Goal: Task Accomplishment & Management: Manage account settings

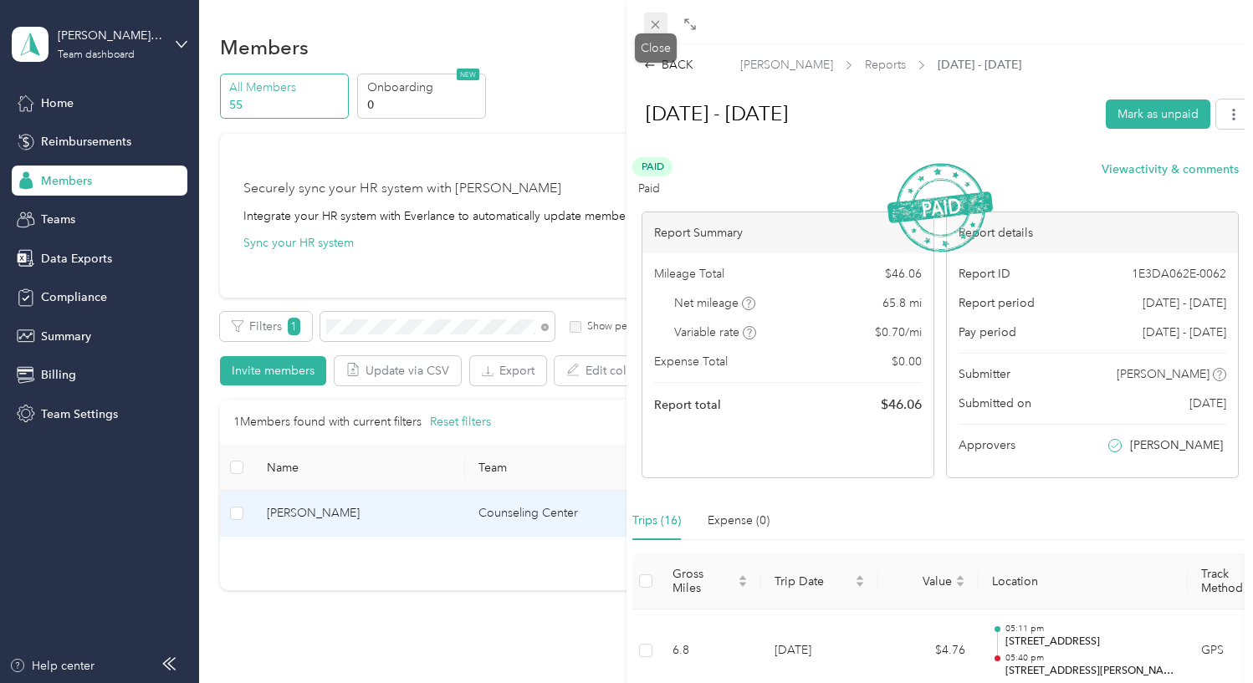
click at [658, 23] on icon at bounding box center [655, 25] width 14 height 14
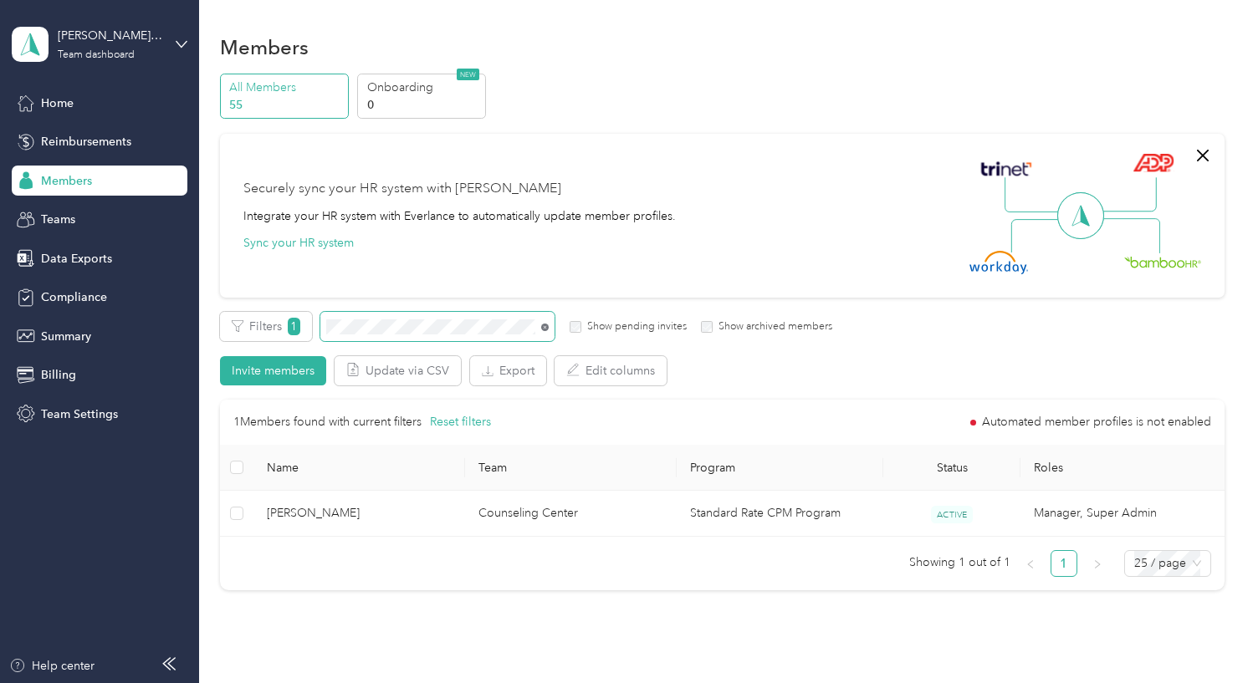
click at [544, 324] on icon at bounding box center [545, 328] width 8 height 8
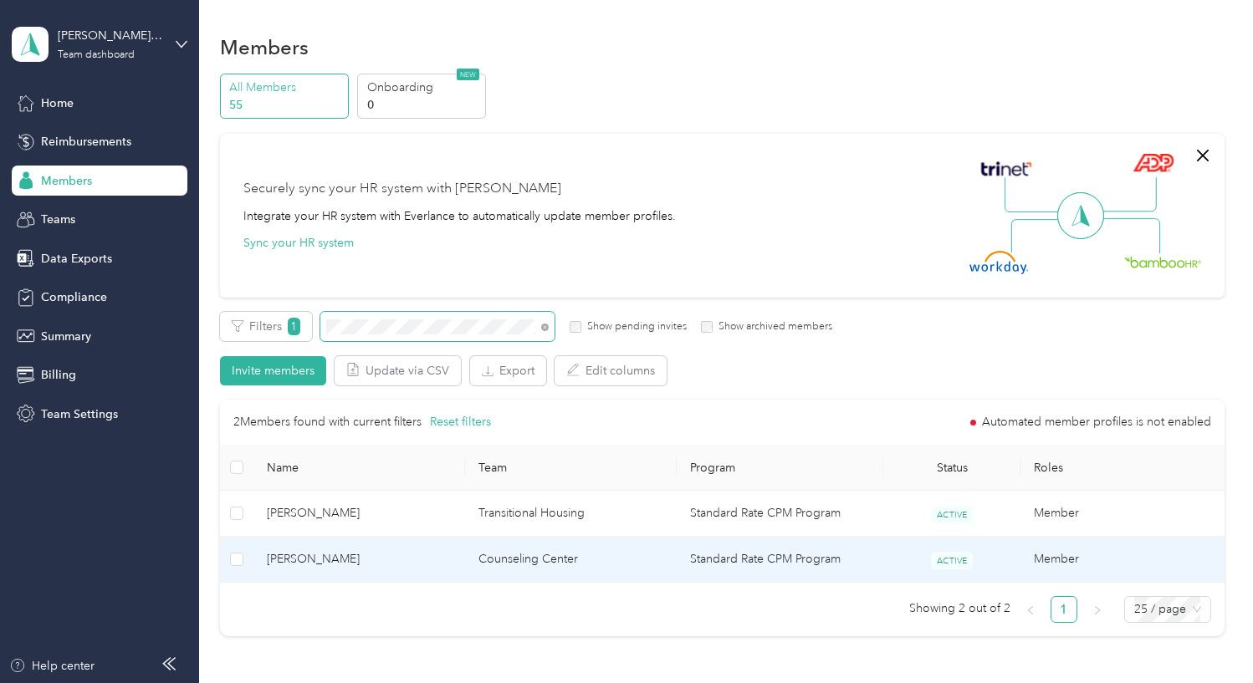
click at [413, 573] on td "[PERSON_NAME]" at bounding box center [359, 560] width 212 height 46
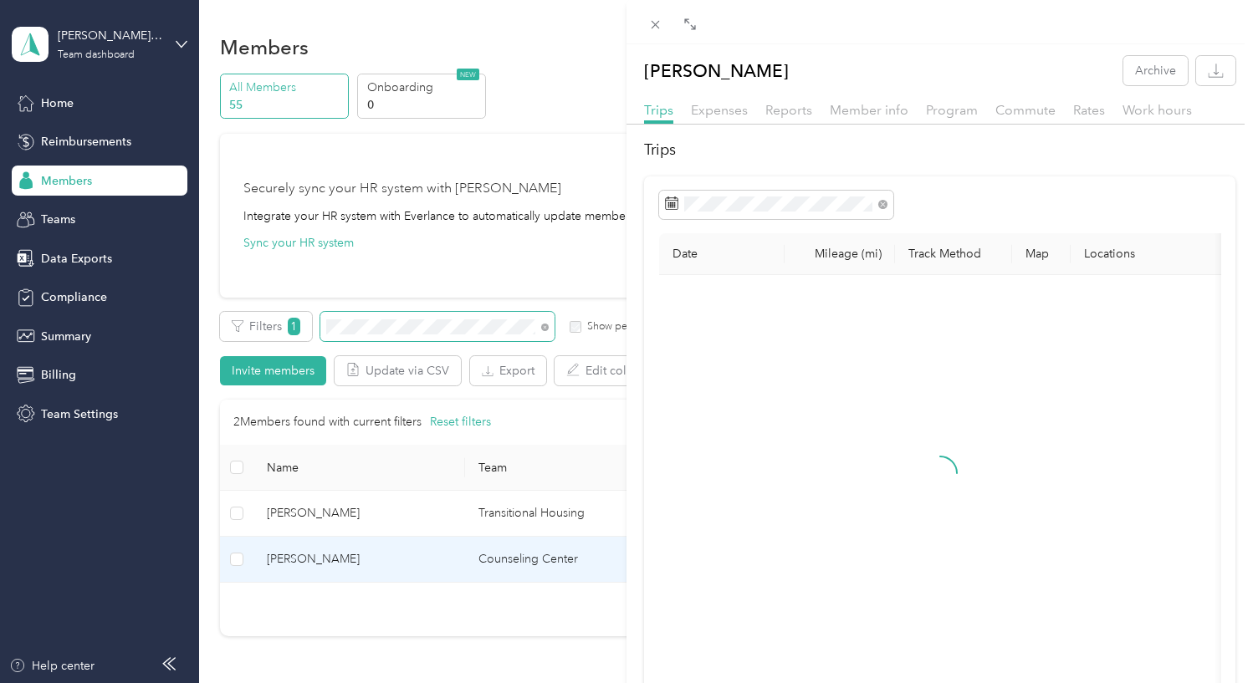
click at [790, 119] on div "Reports" at bounding box center [788, 110] width 47 height 21
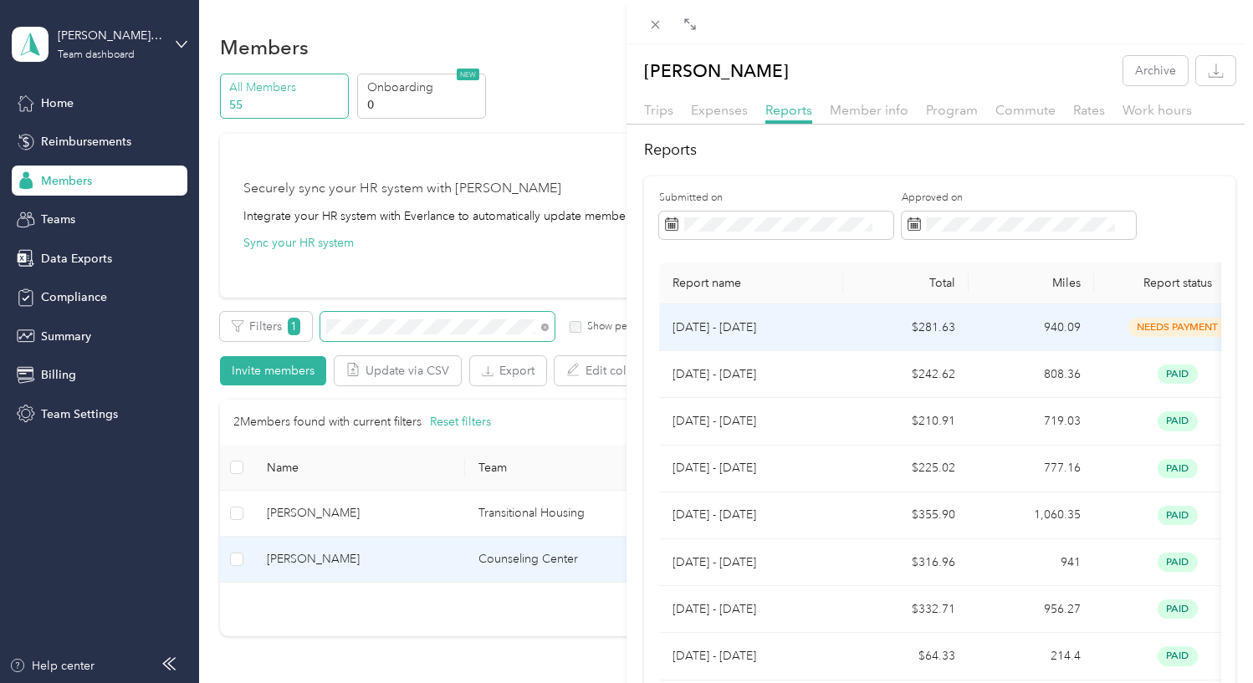
click at [865, 326] on td "$281.63" at bounding box center [905, 328] width 125 height 47
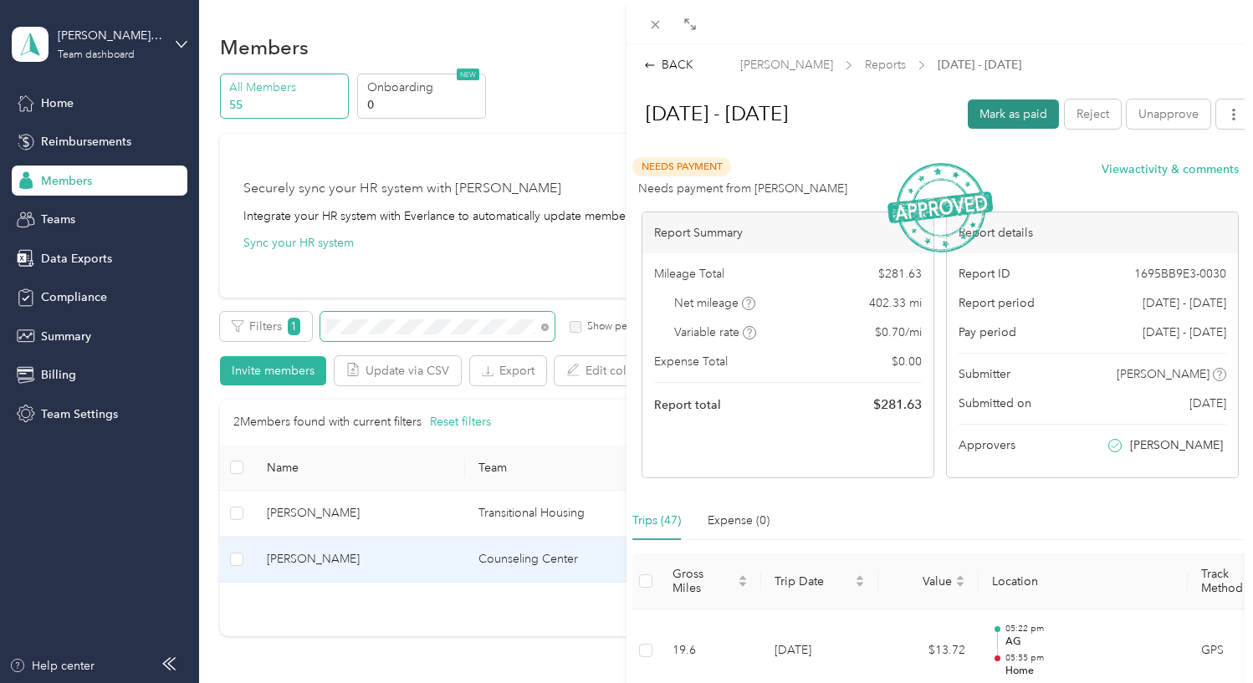
click at [1016, 110] on button "Mark as paid" at bounding box center [1013, 114] width 91 height 29
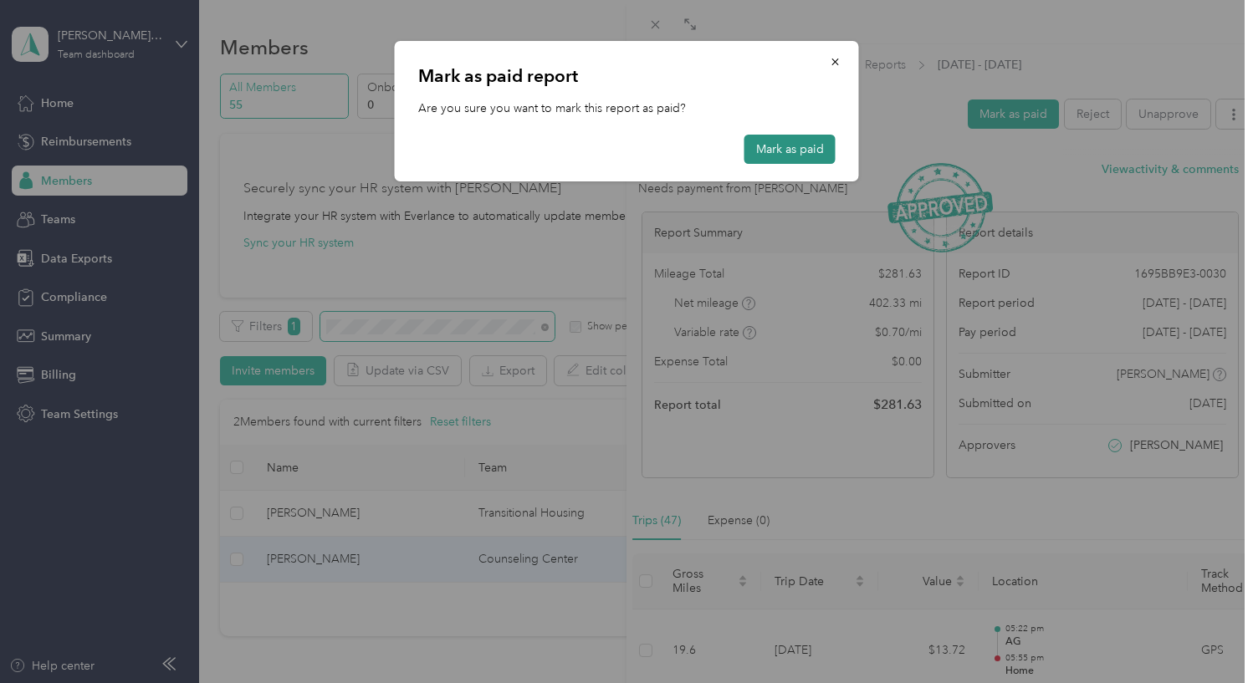
click at [816, 151] on button "Mark as paid" at bounding box center [790, 149] width 91 height 29
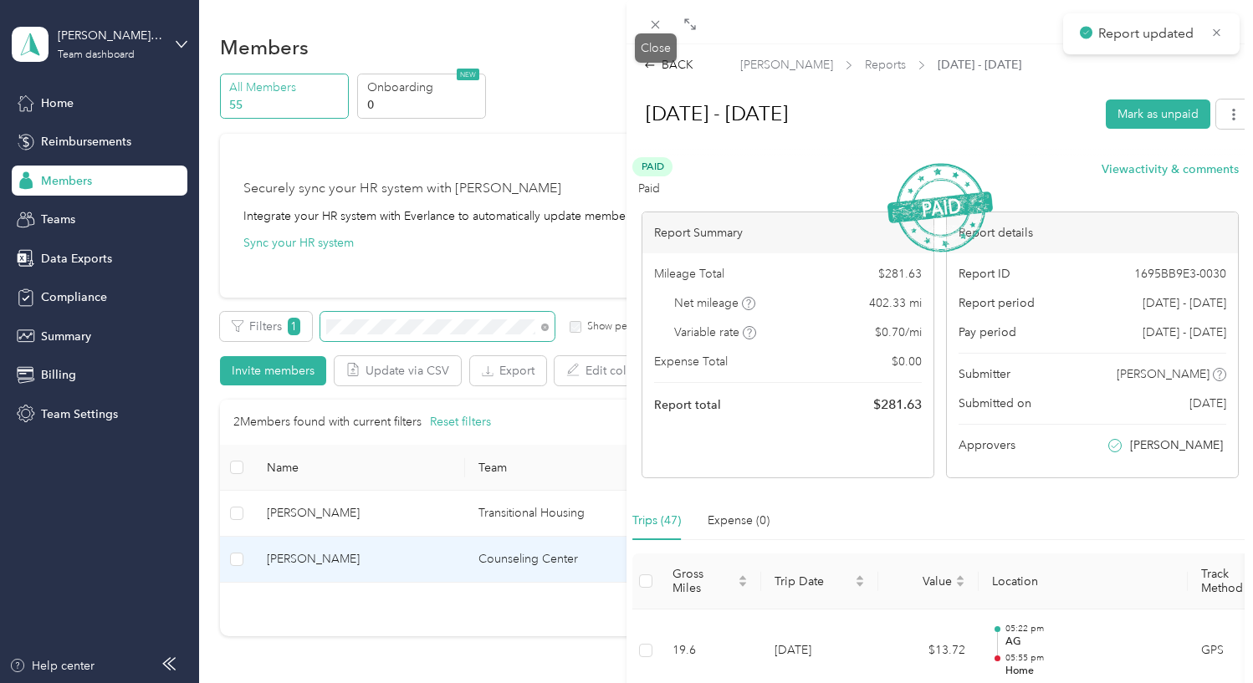
click at [661, 23] on icon at bounding box center [655, 25] width 14 height 14
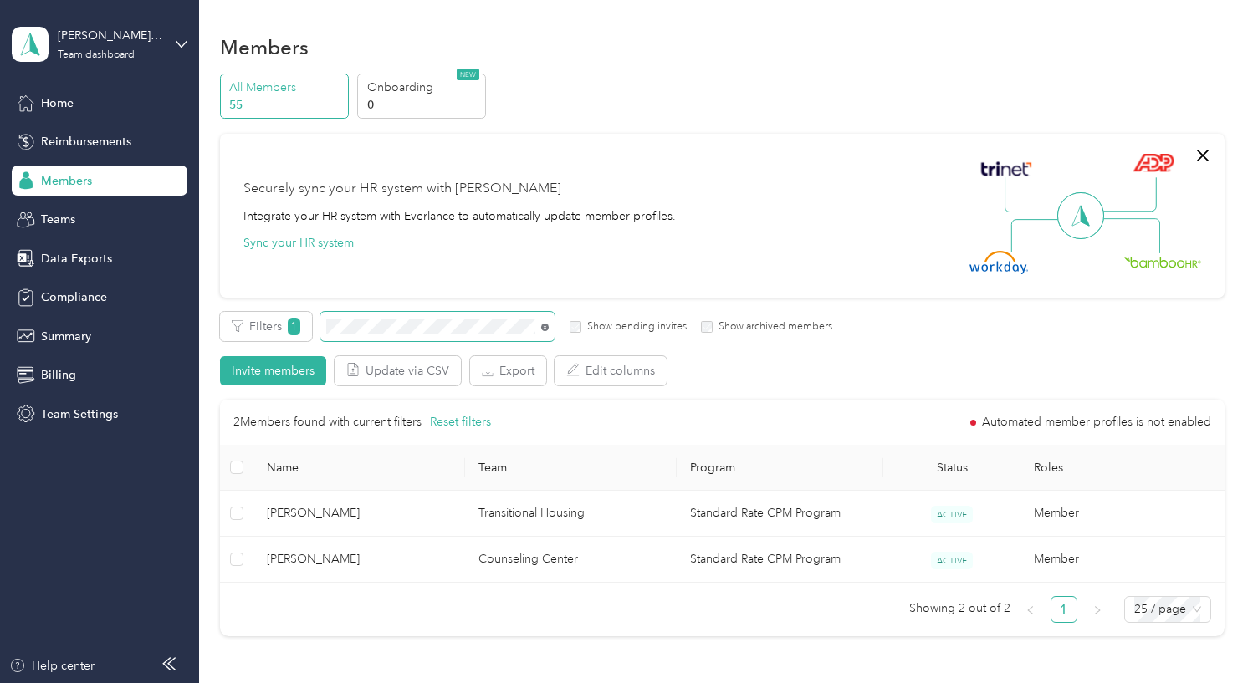
click at [544, 327] on icon at bounding box center [545, 328] width 8 height 8
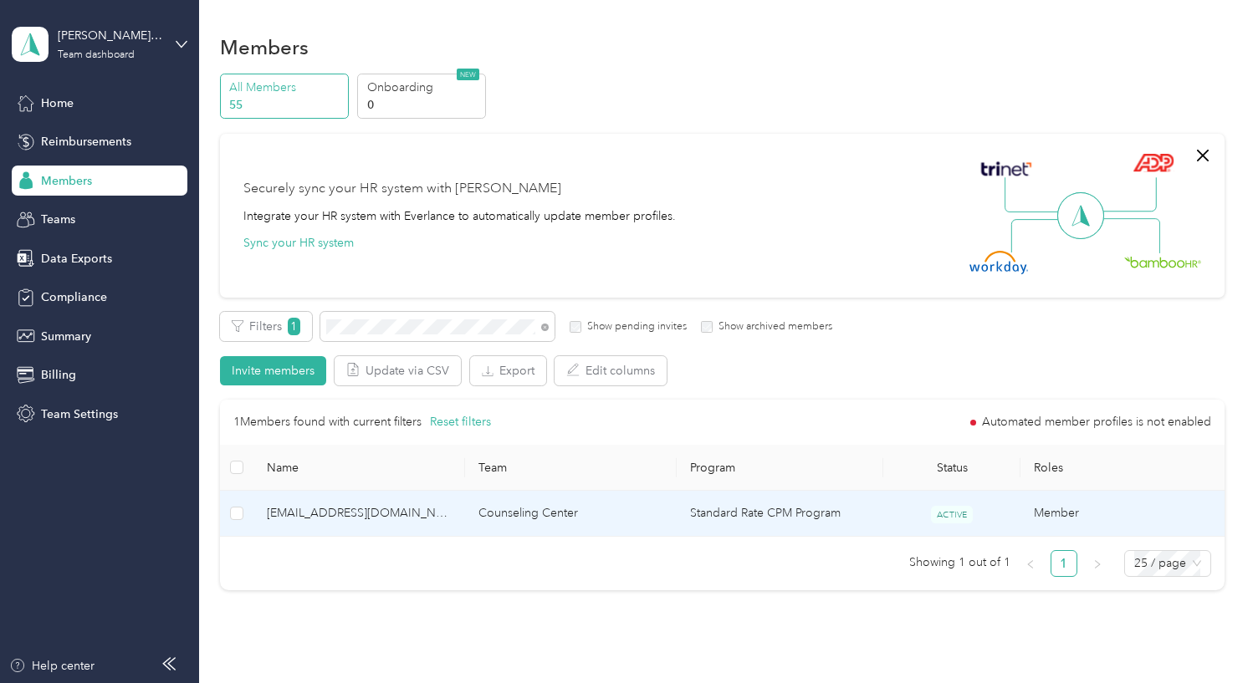
click at [468, 518] on td "Counseling Center" at bounding box center [571, 514] width 212 height 46
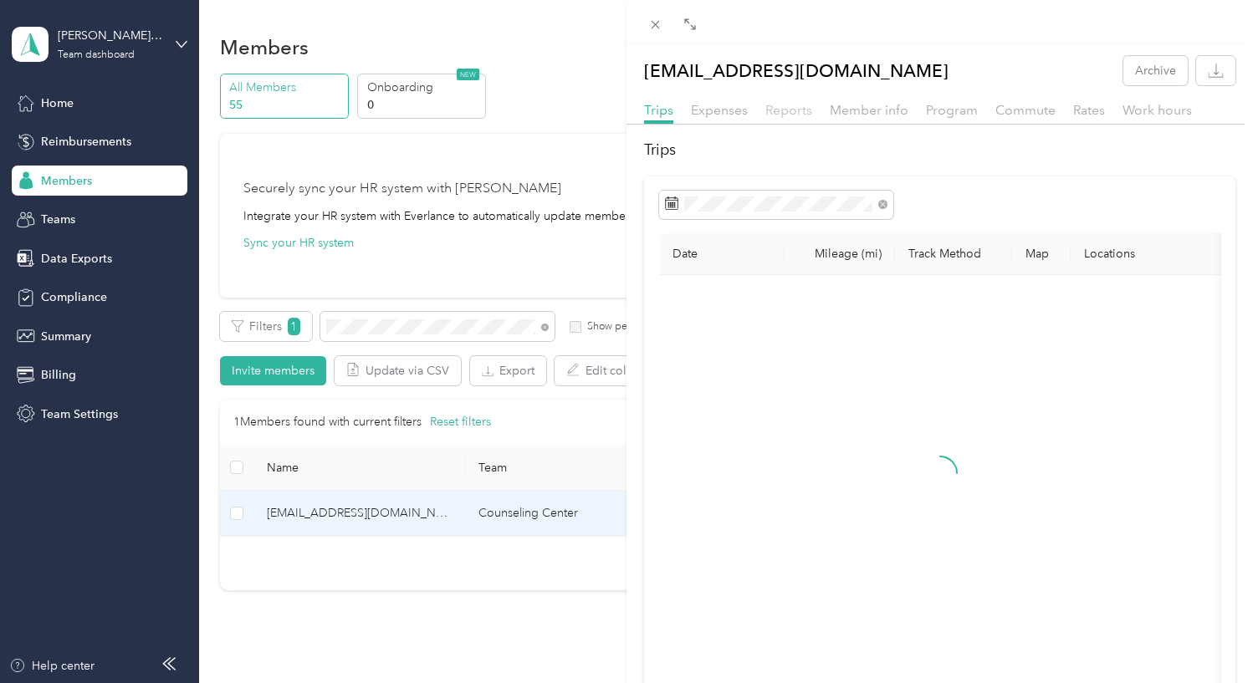
click at [786, 111] on span "Reports" at bounding box center [788, 110] width 47 height 16
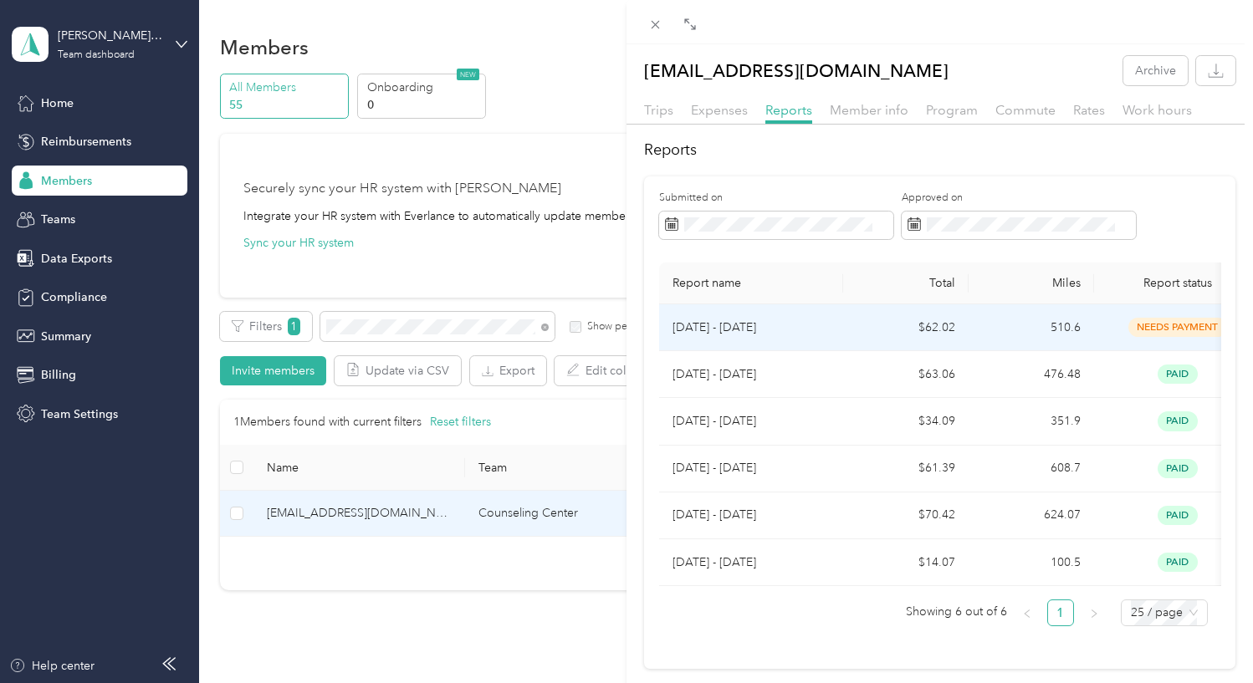
click at [887, 333] on td "$62.02" at bounding box center [905, 328] width 125 height 47
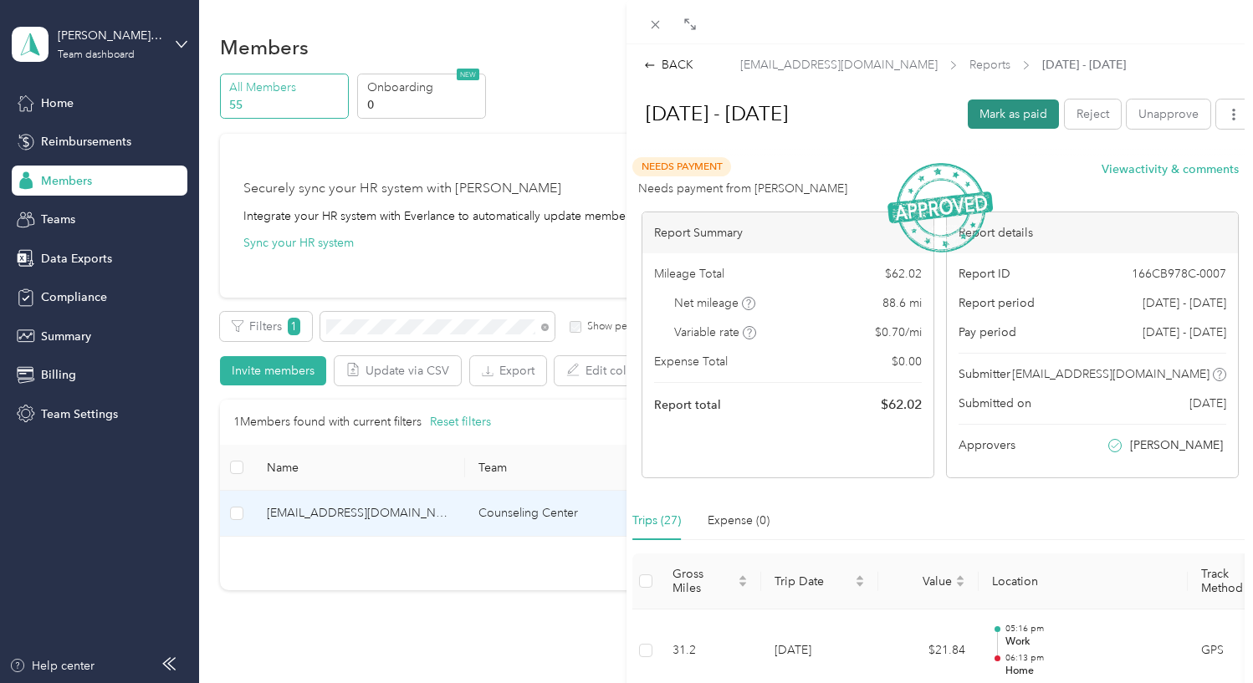
click at [1018, 121] on button "Mark as paid" at bounding box center [1013, 114] width 91 height 29
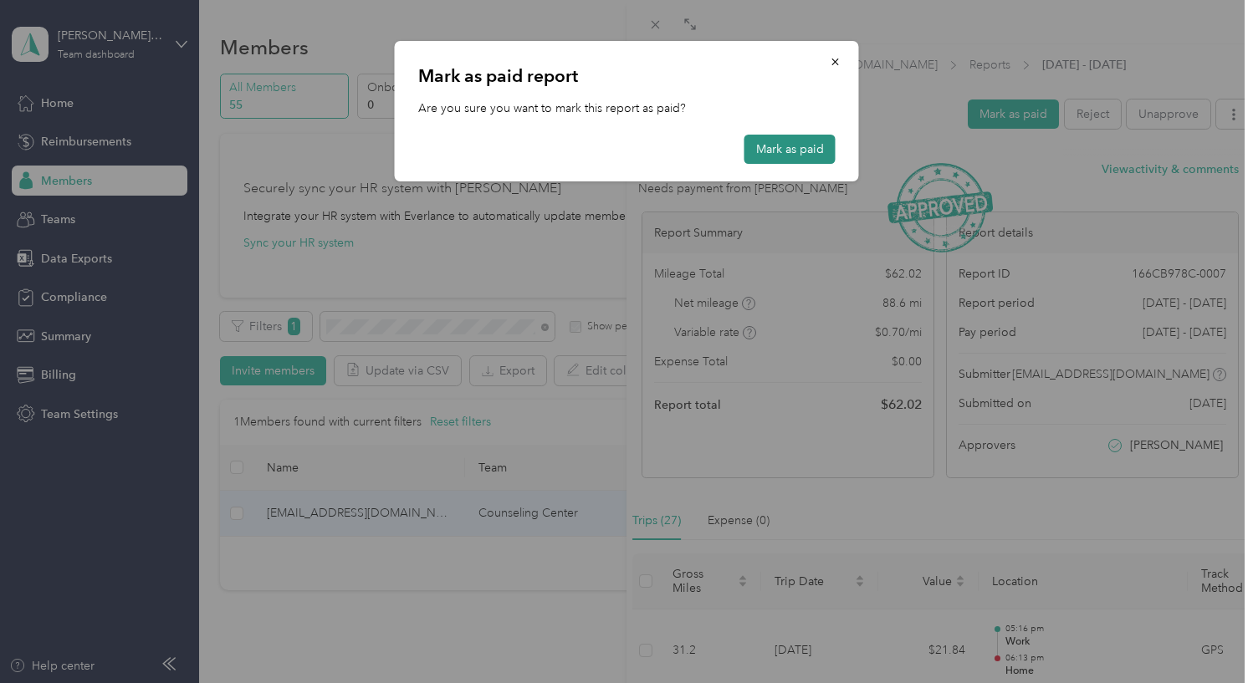
click at [796, 153] on button "Mark as paid" at bounding box center [790, 149] width 91 height 29
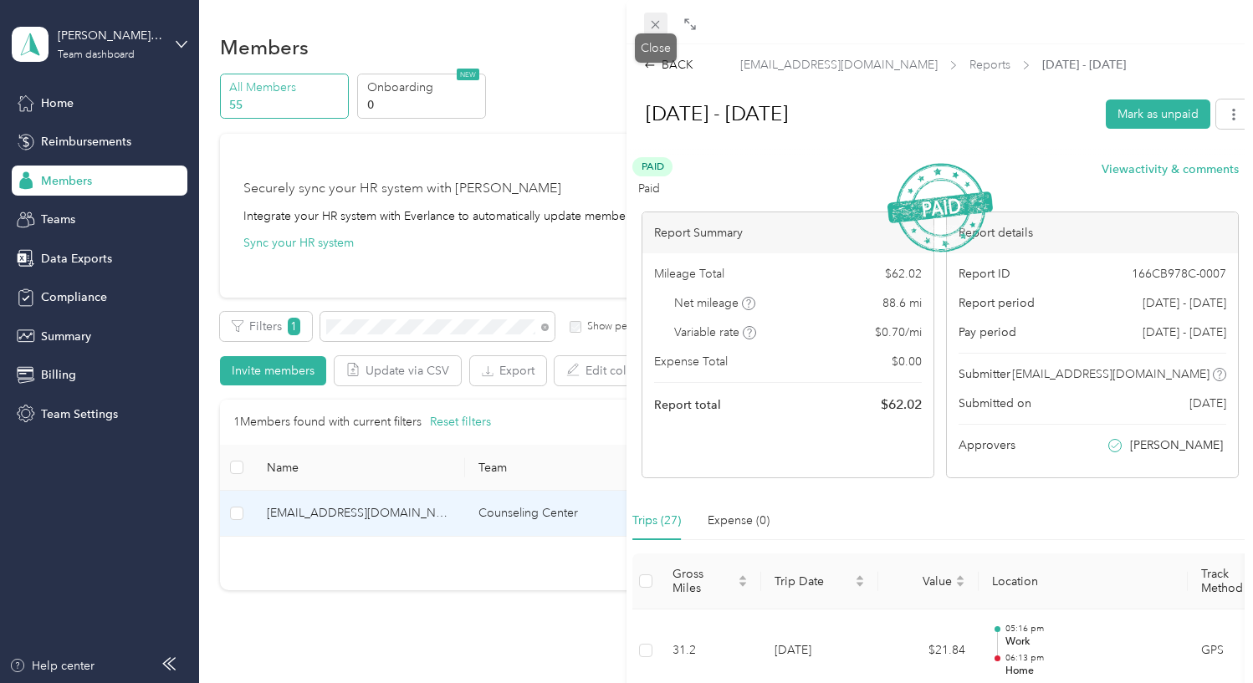
click at [652, 24] on icon at bounding box center [655, 25] width 14 height 14
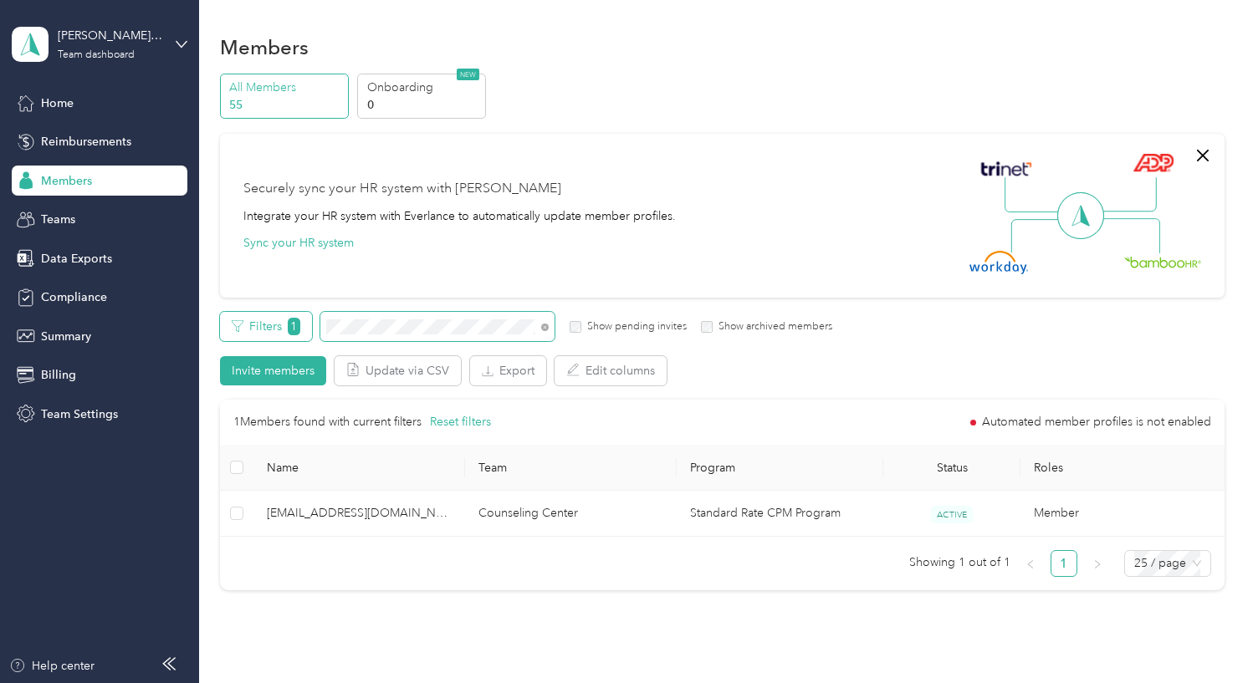
click at [302, 327] on div "Filters 1 Show pending invites Show archived members" at bounding box center [526, 326] width 613 height 29
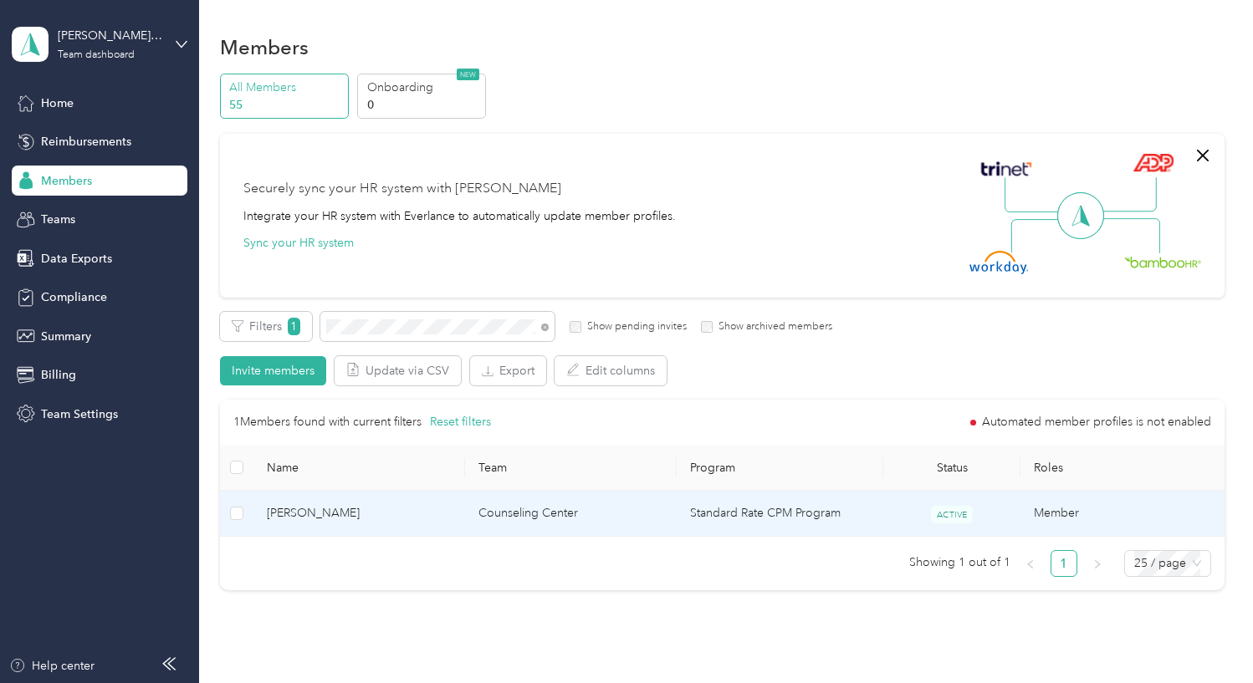
click at [414, 520] on span "[PERSON_NAME]" at bounding box center [359, 513] width 185 height 18
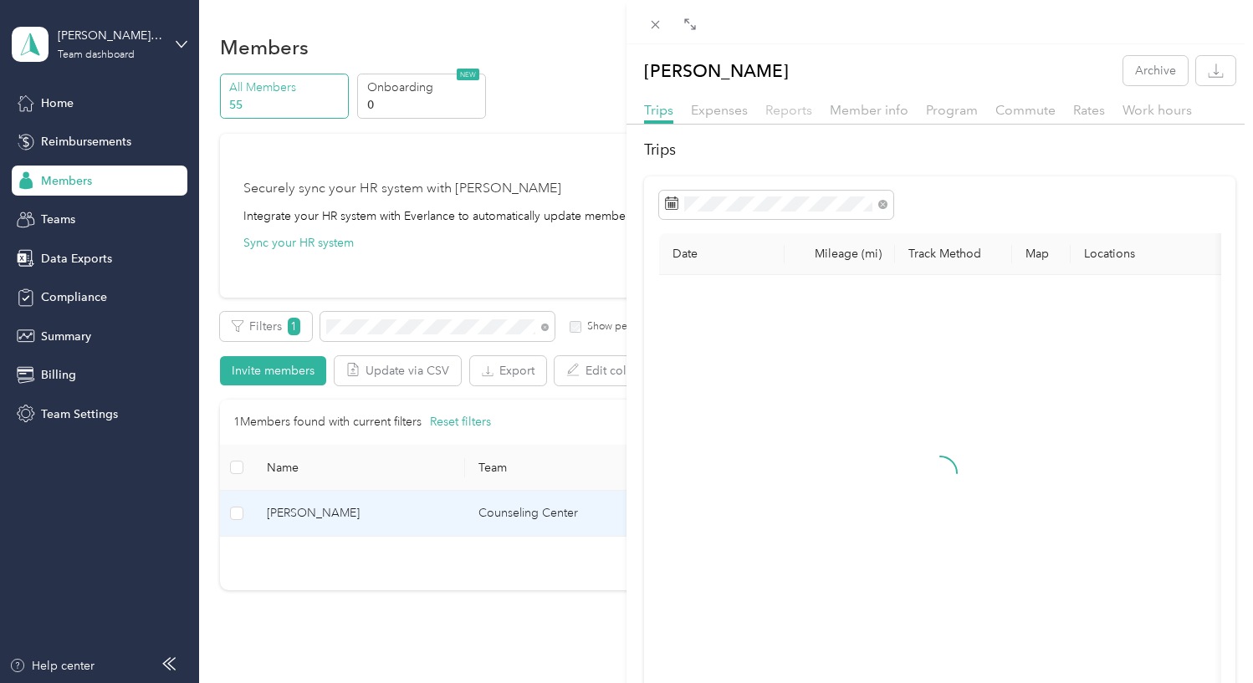
click at [790, 113] on span "Reports" at bounding box center [788, 110] width 47 height 16
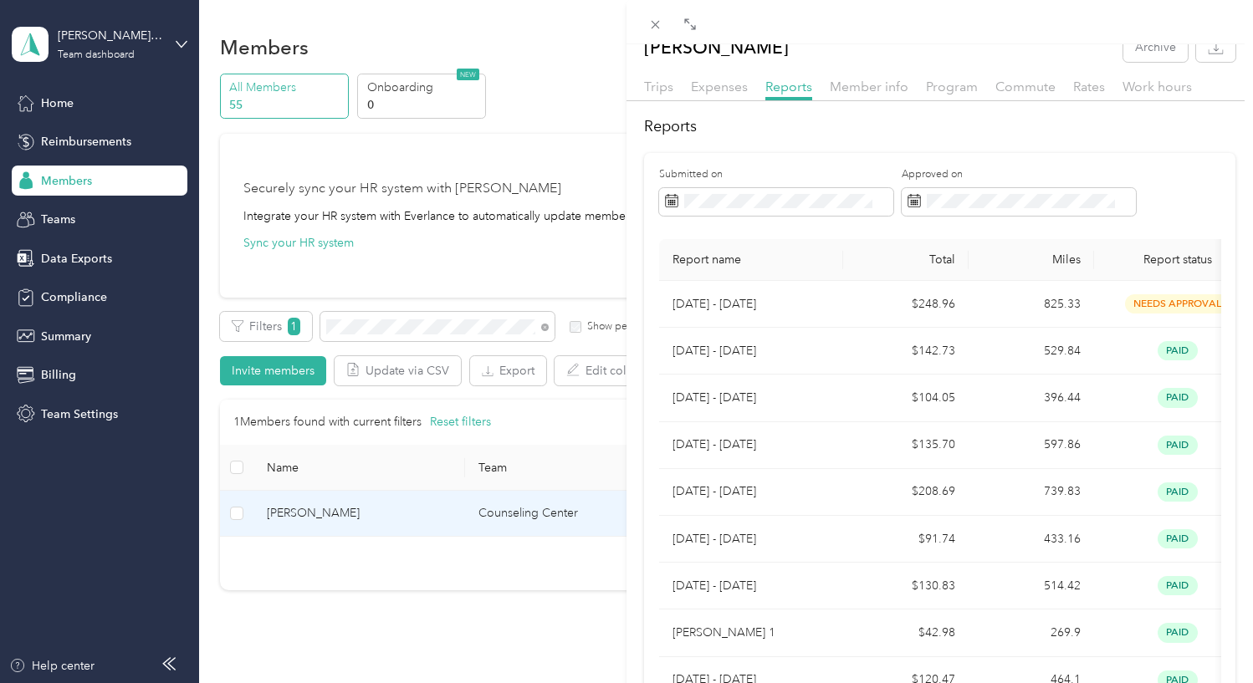
scroll to position [15, 0]
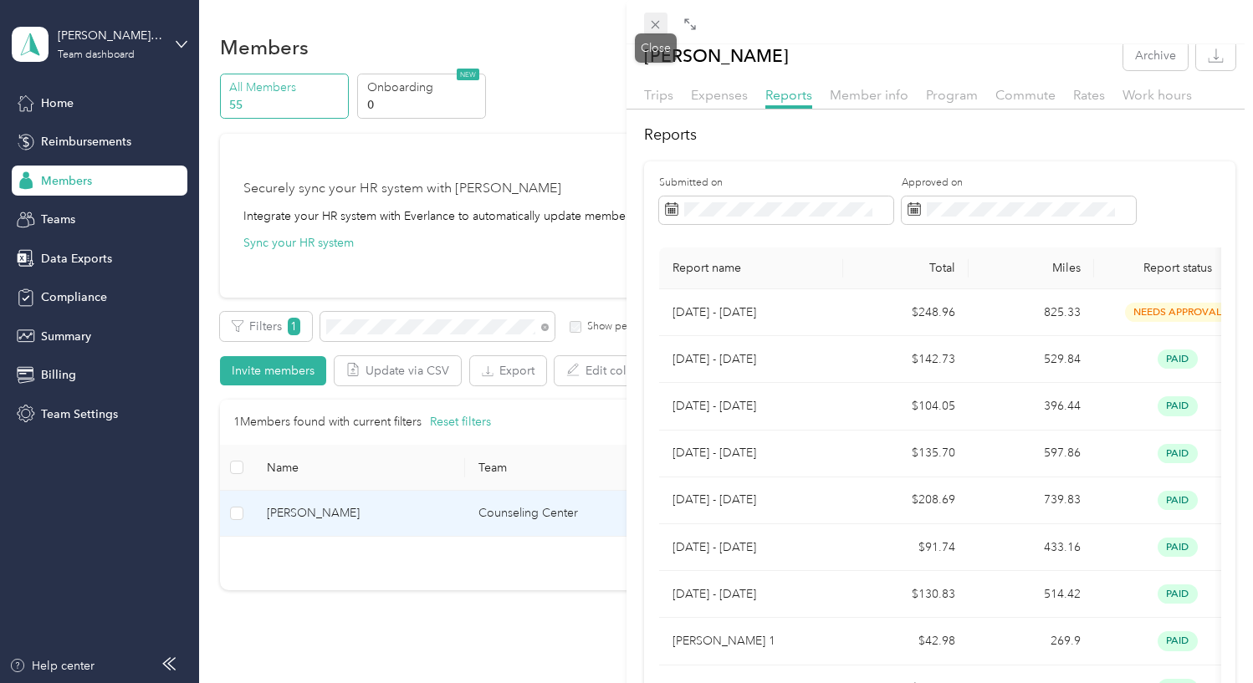
click at [660, 21] on icon at bounding box center [655, 25] width 14 height 14
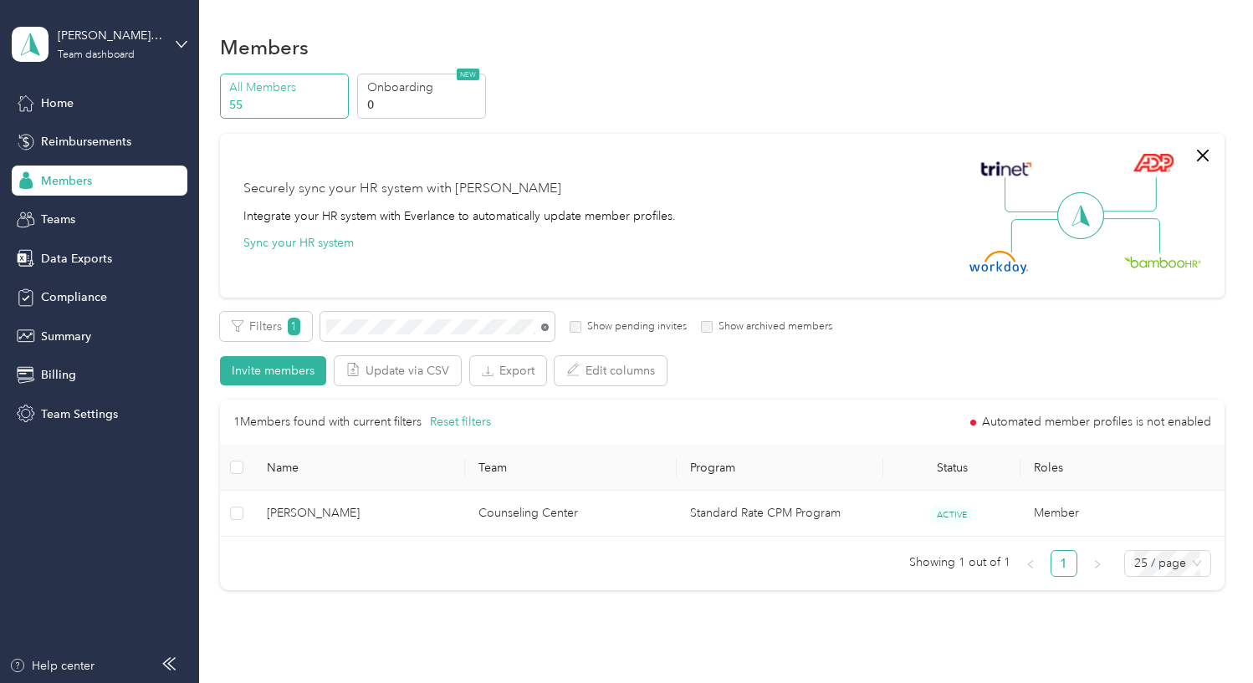
click at [543, 326] on icon at bounding box center [545, 328] width 8 height 8
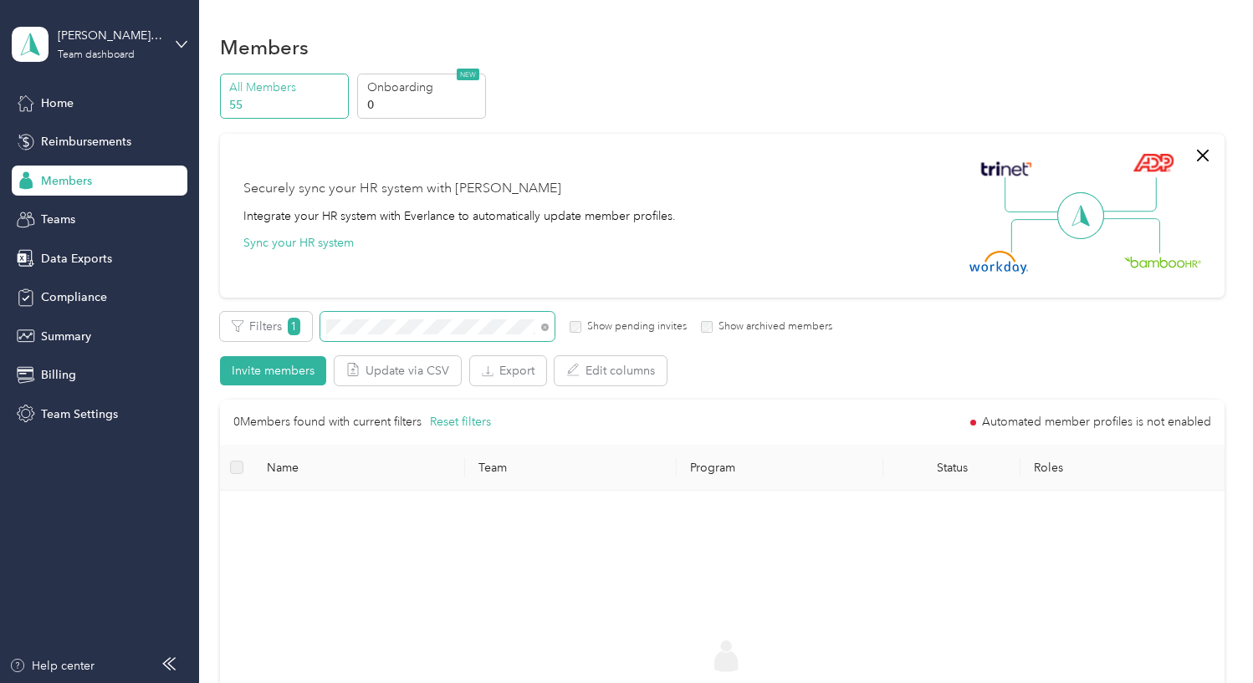
scroll to position [5, 0]
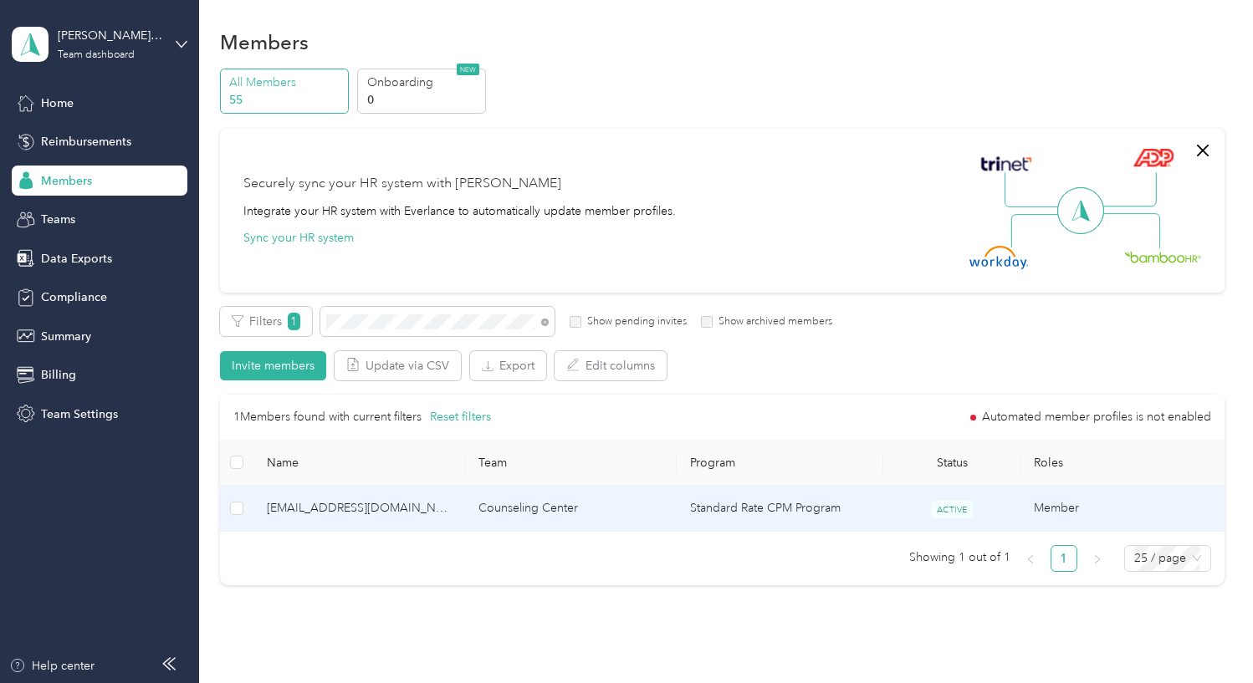
click at [454, 500] on td "[EMAIL_ADDRESS][DOMAIN_NAME]" at bounding box center [359, 509] width 212 height 46
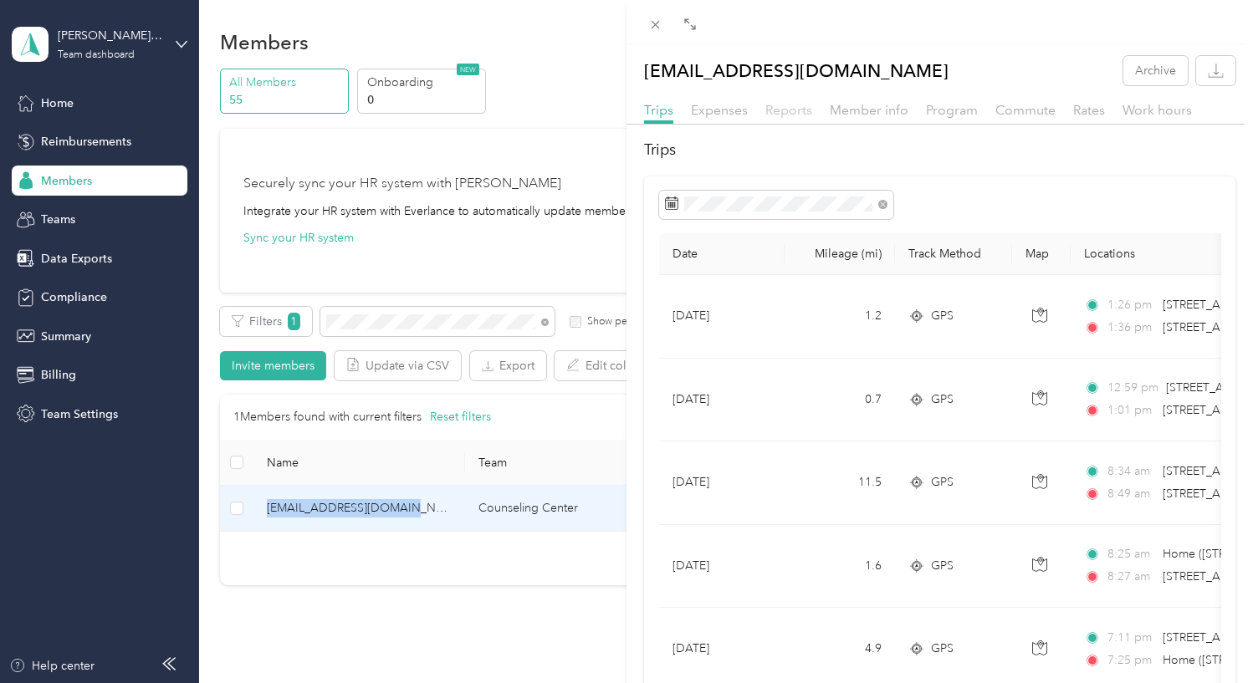
click at [787, 105] on span "Reports" at bounding box center [788, 110] width 47 height 16
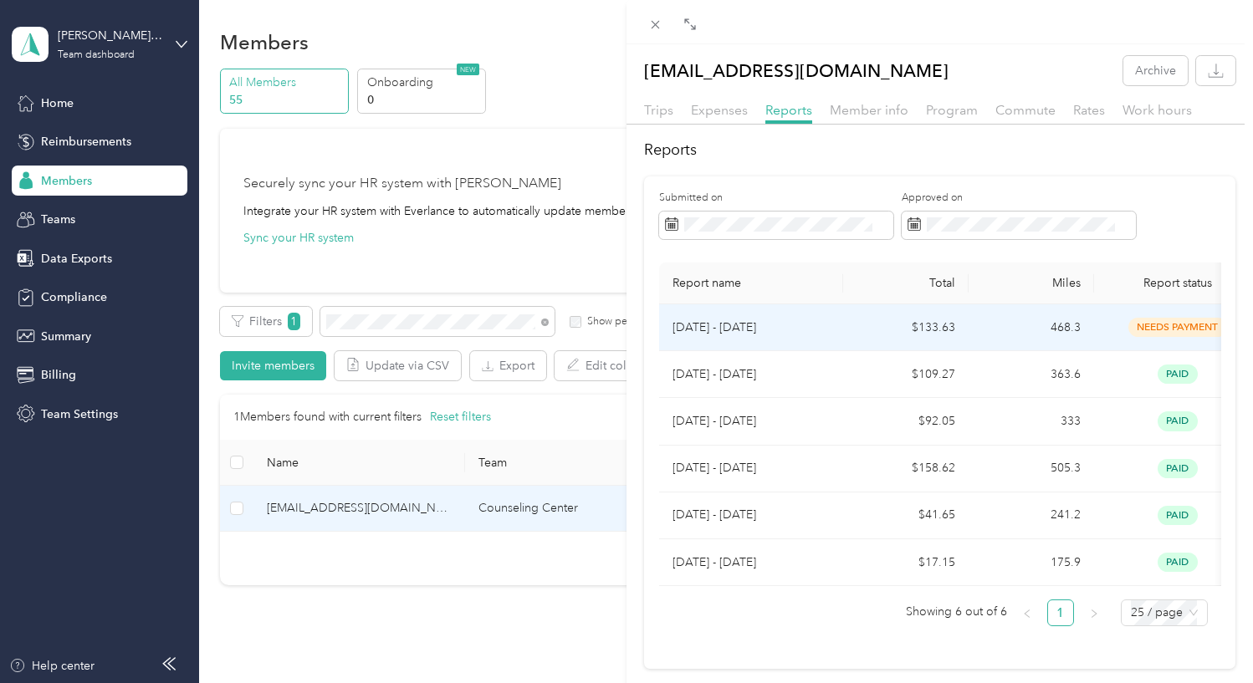
click at [816, 333] on p "[DATE] - [DATE]" at bounding box center [751, 328] width 157 height 18
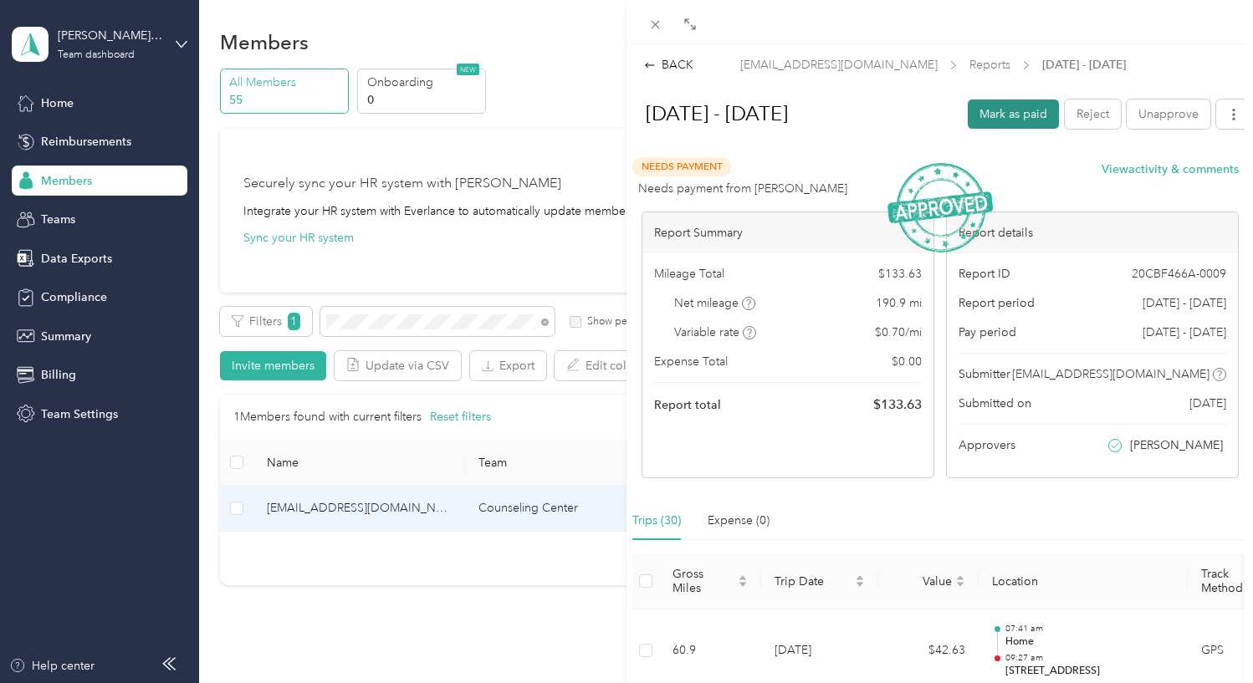
click at [1010, 105] on button "Mark as paid" at bounding box center [1013, 114] width 91 height 29
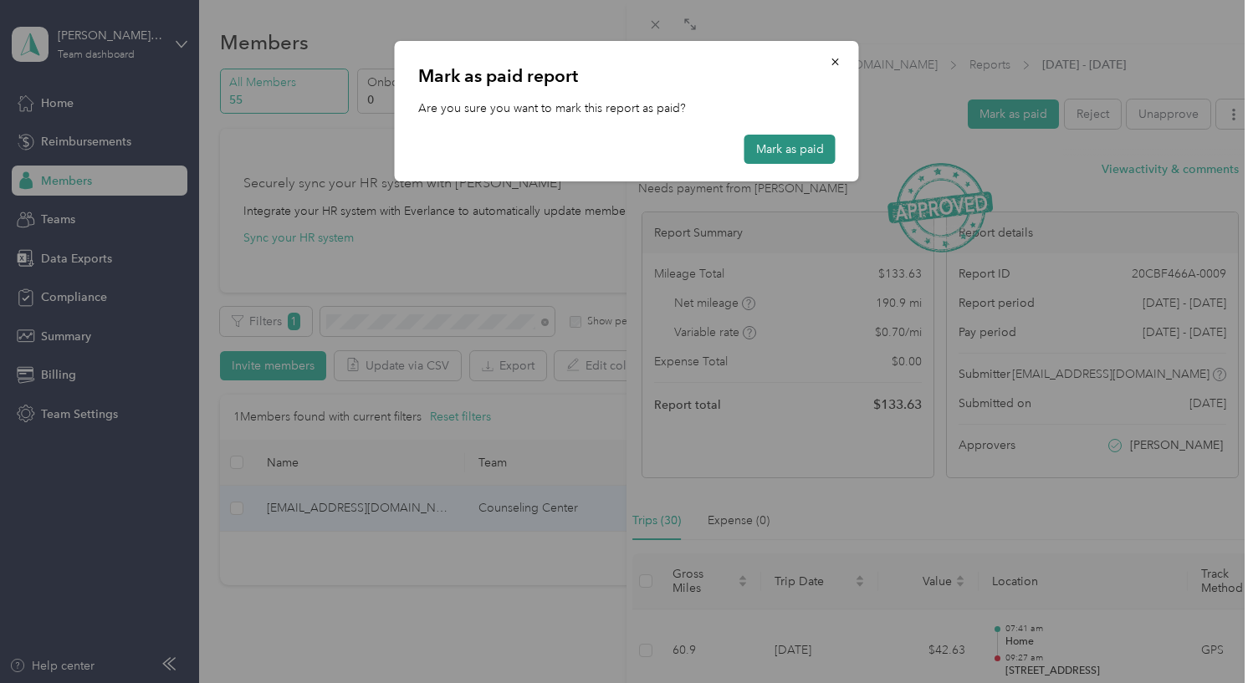
click at [807, 150] on button "Mark as paid" at bounding box center [790, 149] width 91 height 29
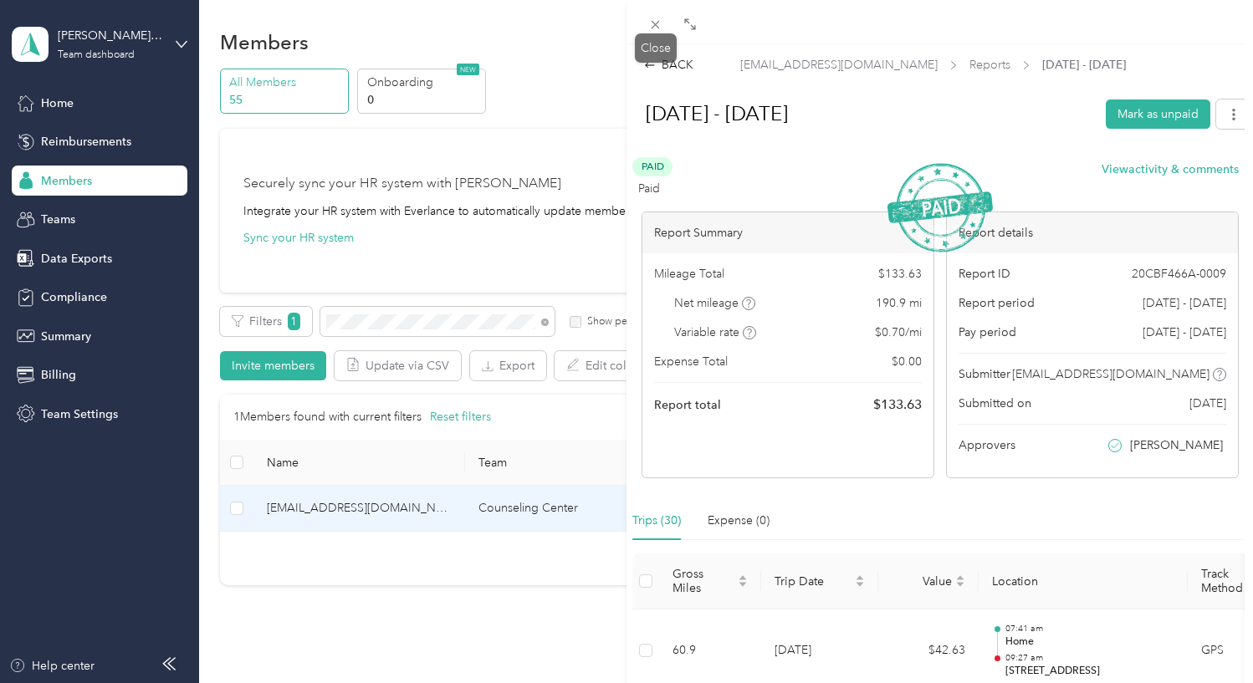
drag, startPoint x: 653, startPoint y: 24, endPoint x: 655, endPoint y: 38, distance: 14.4
click at [653, 26] on icon at bounding box center [655, 25] width 14 height 14
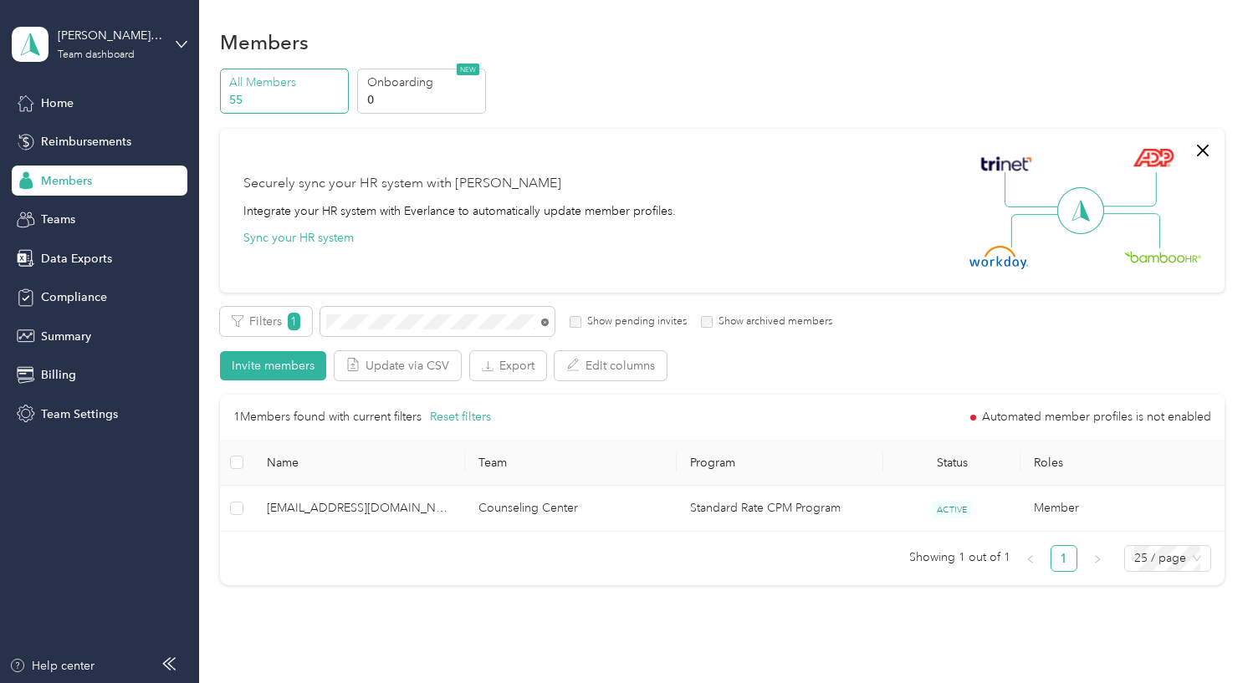
click at [544, 320] on icon at bounding box center [545, 323] width 8 height 8
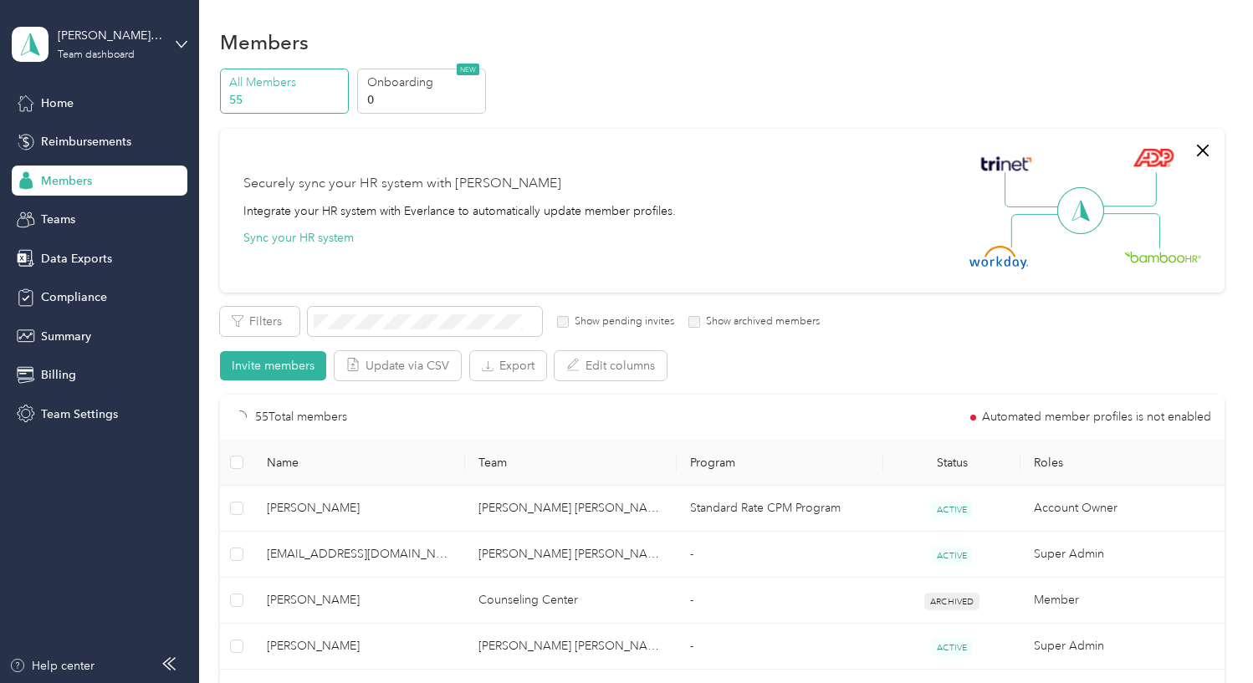
click at [529, 323] on icon at bounding box center [533, 323] width 8 height 8
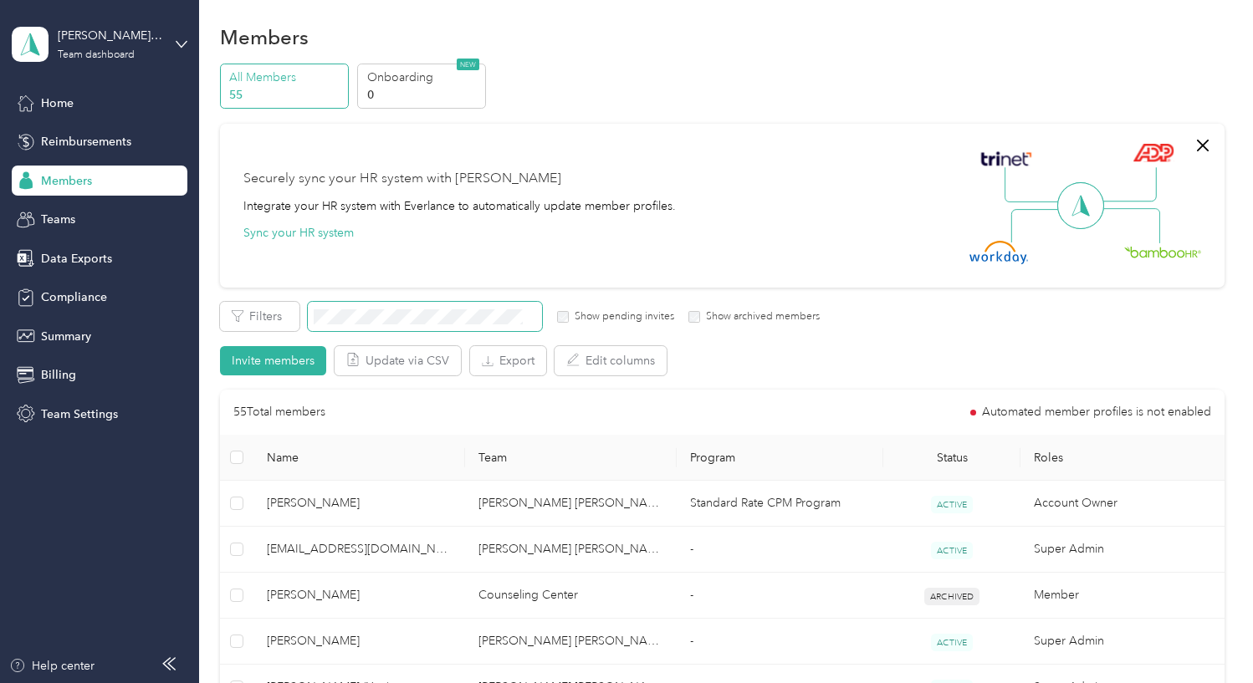
click at [497, 327] on span at bounding box center [425, 316] width 234 height 29
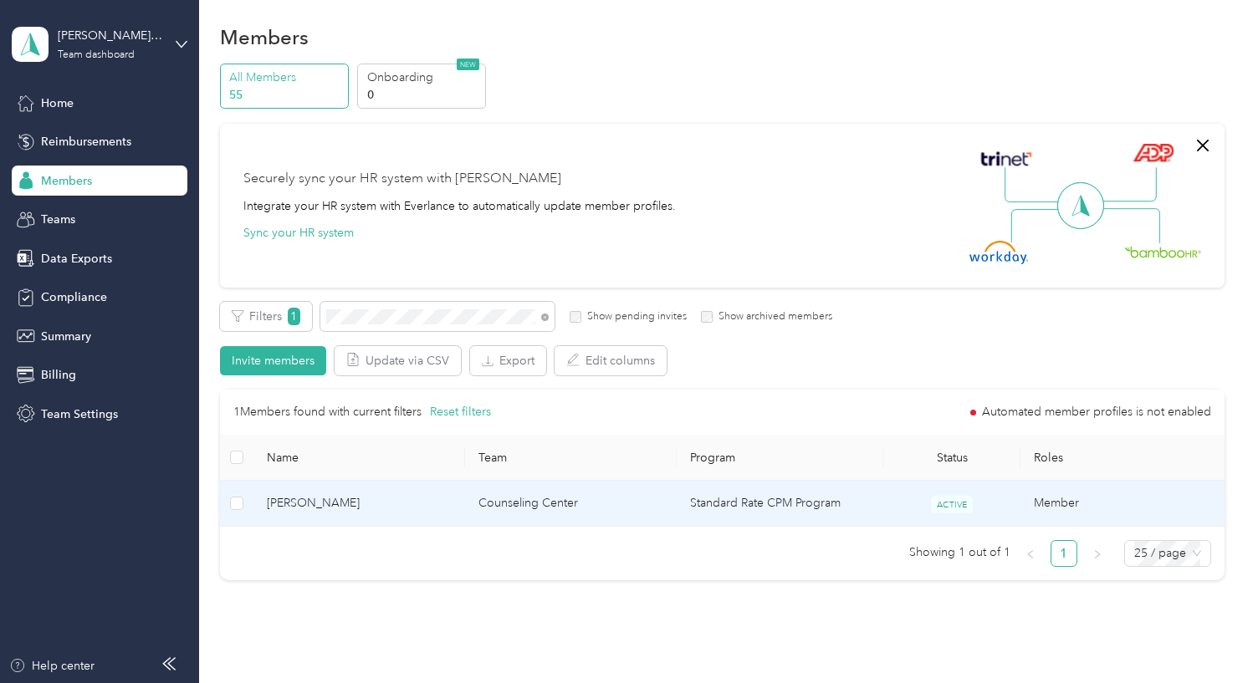
click at [417, 510] on span "[PERSON_NAME]" at bounding box center [359, 503] width 185 height 18
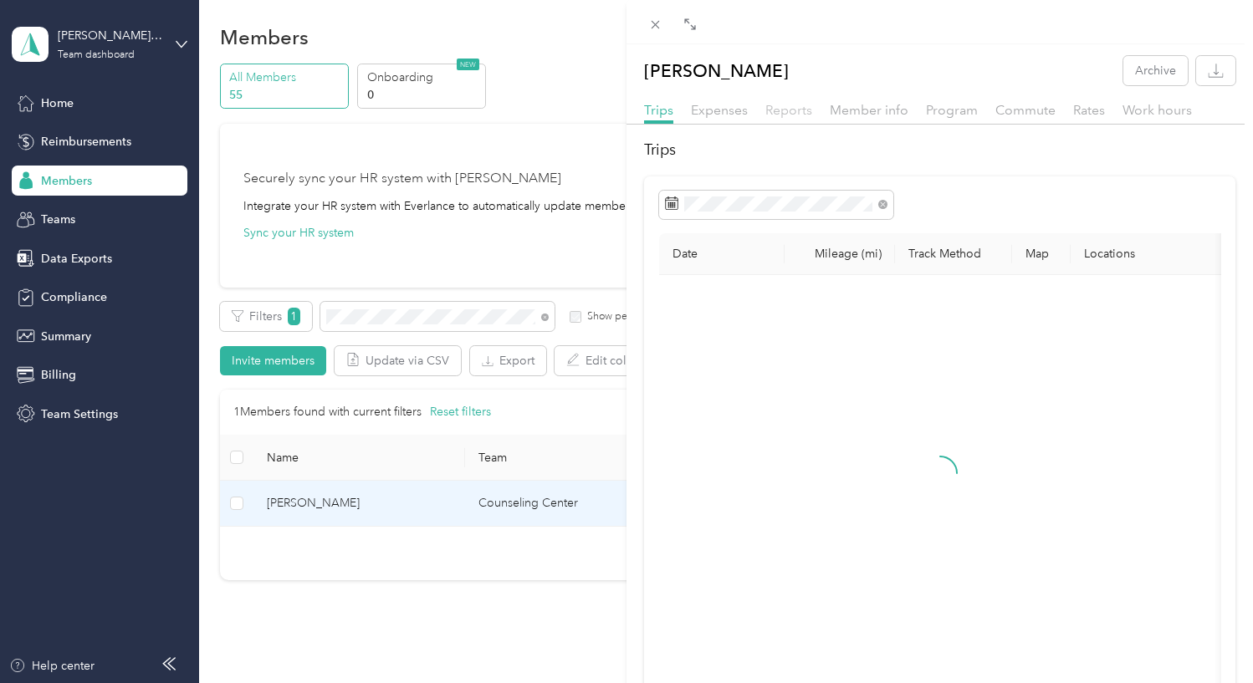
click at [800, 109] on span "Reports" at bounding box center [788, 110] width 47 height 16
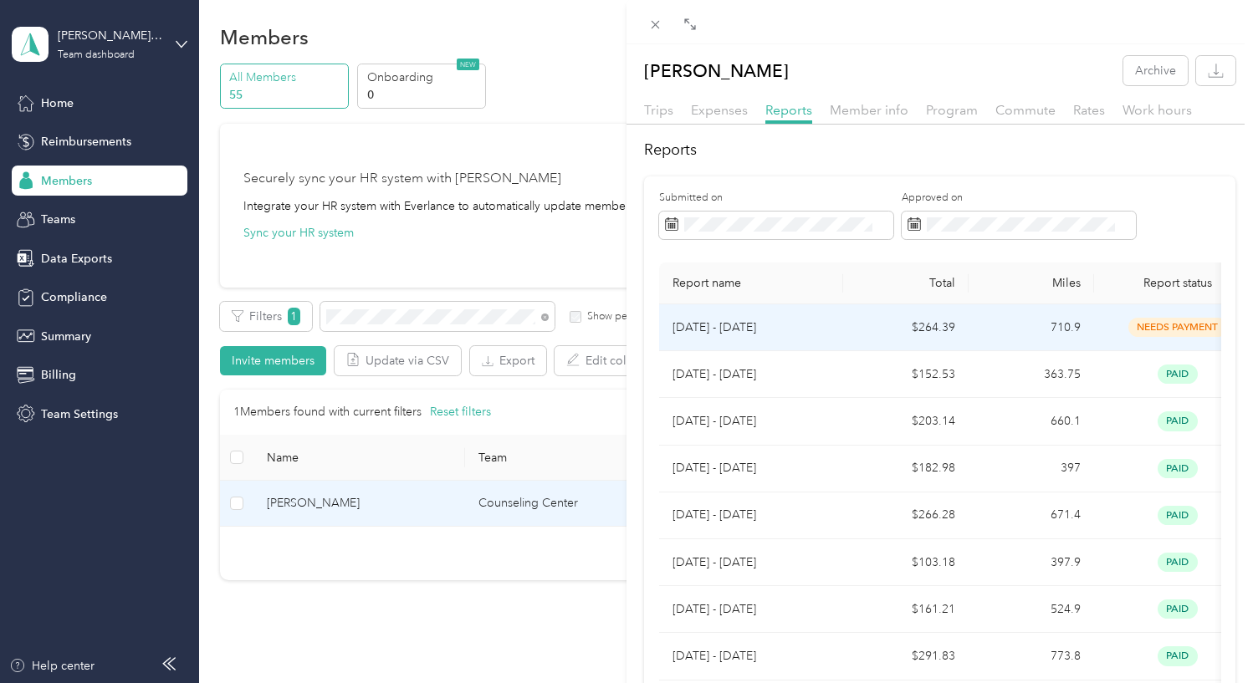
click at [832, 327] on td "[DATE] - [DATE]" at bounding box center [751, 328] width 184 height 47
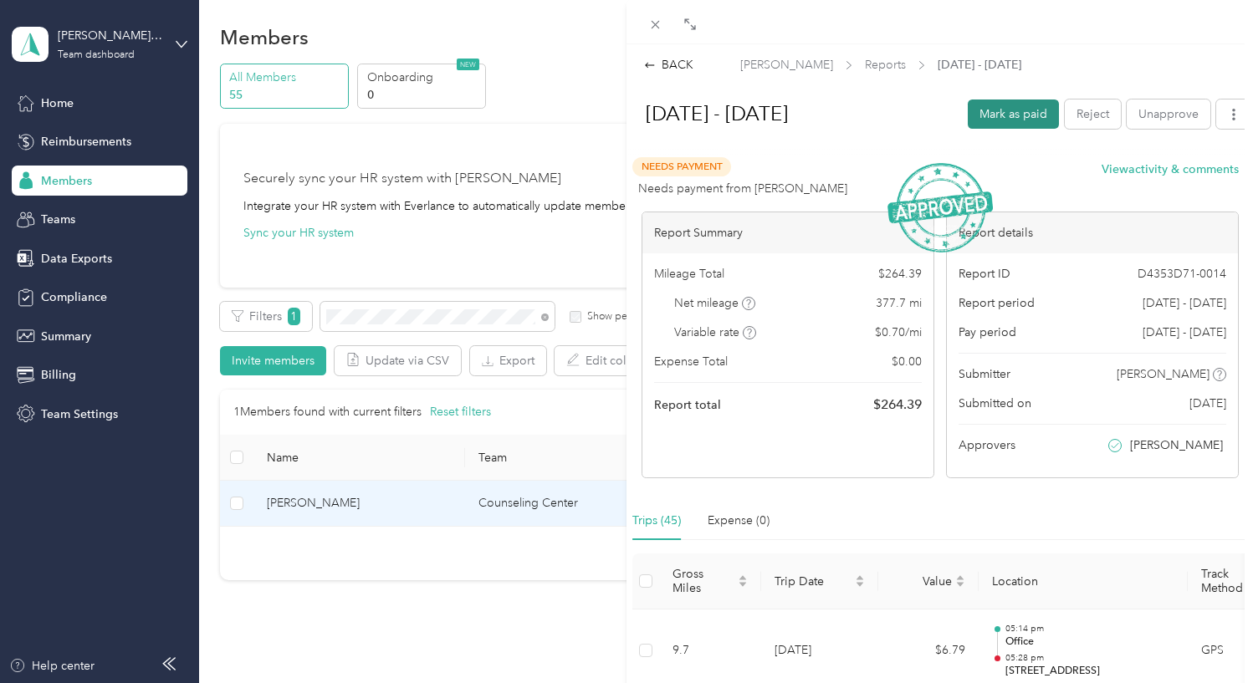
click at [1017, 110] on button "Mark as paid" at bounding box center [1013, 114] width 91 height 29
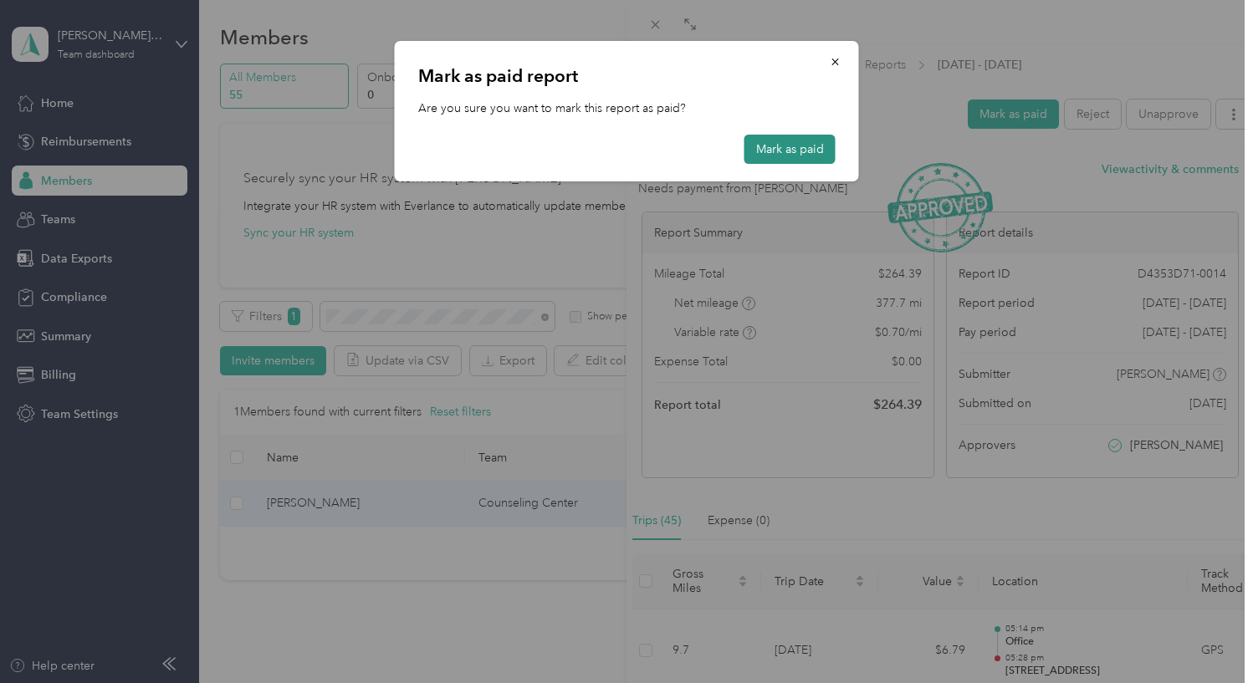
click at [806, 147] on button "Mark as paid" at bounding box center [790, 149] width 91 height 29
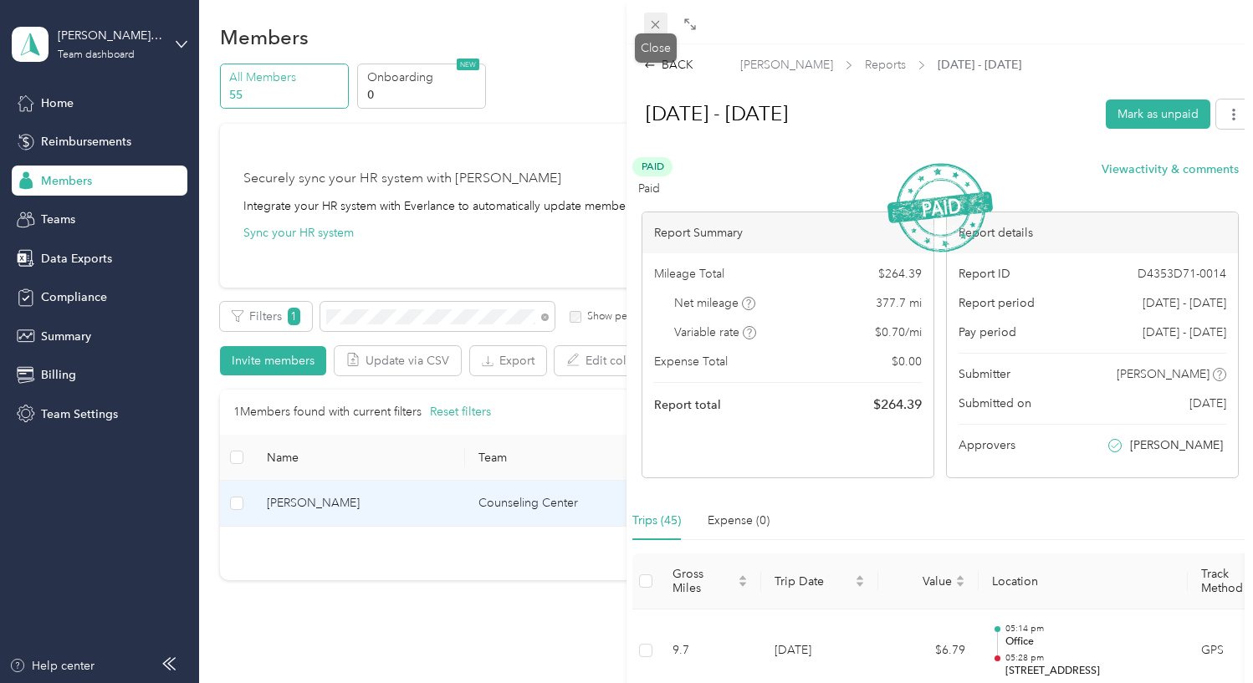
click at [653, 20] on icon at bounding box center [655, 25] width 14 height 14
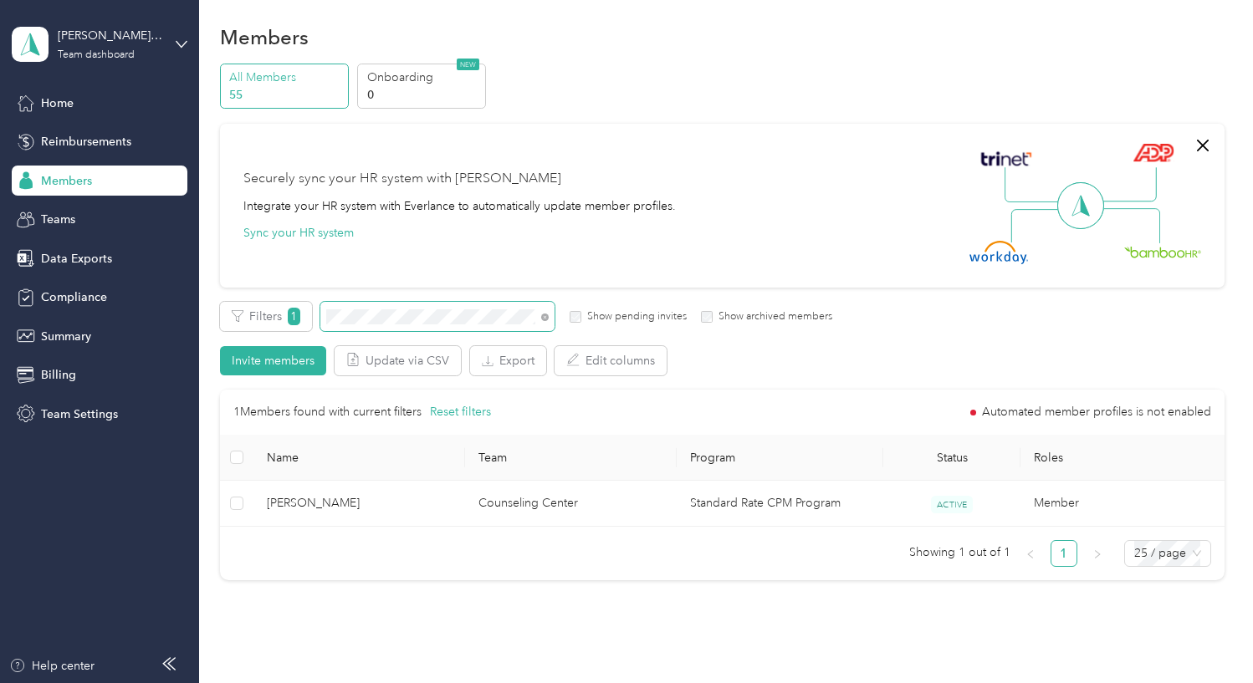
drag, startPoint x: 545, startPoint y: 316, endPoint x: 534, endPoint y: 321, distance: 12.0
click at [545, 317] on icon at bounding box center [545, 318] width 8 height 8
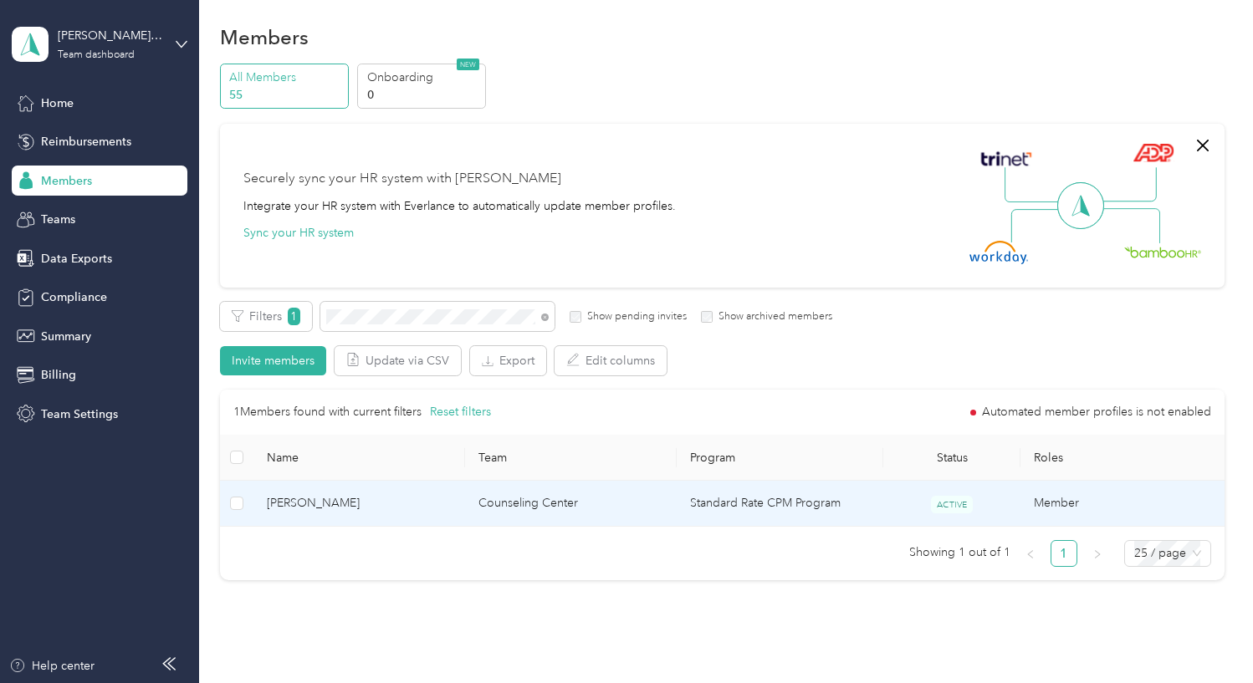
click at [451, 507] on span "[PERSON_NAME]" at bounding box center [359, 503] width 185 height 18
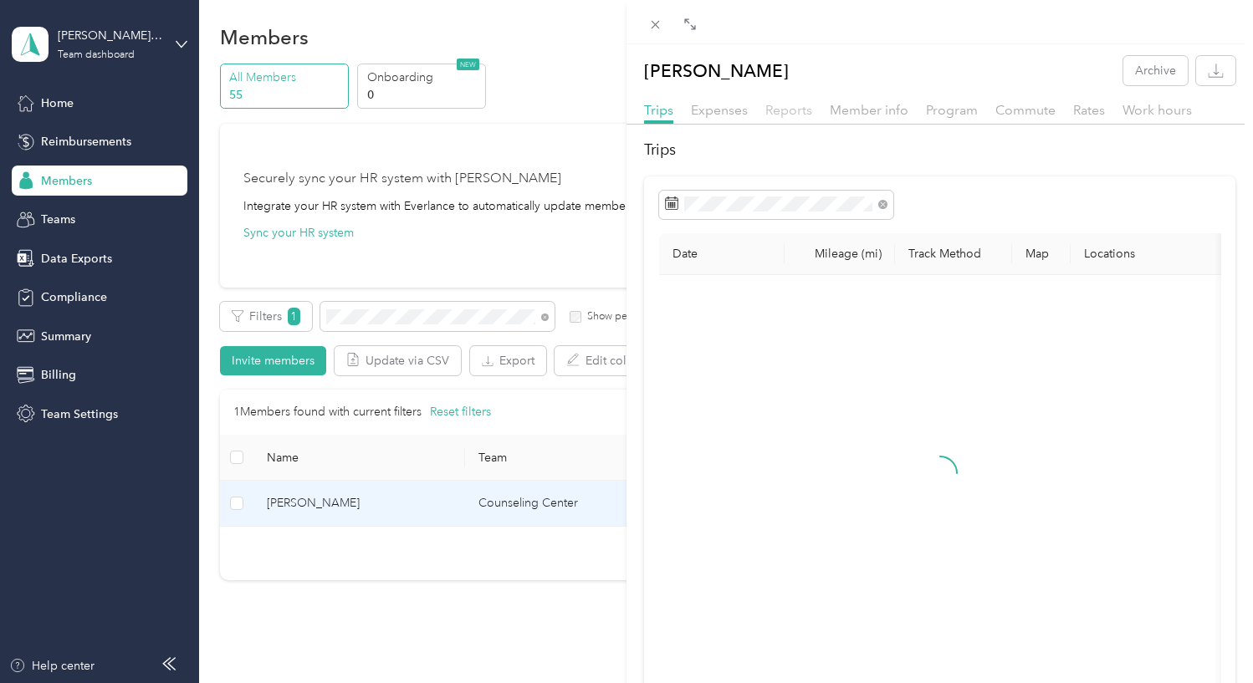
click at [803, 113] on span "Reports" at bounding box center [788, 110] width 47 height 16
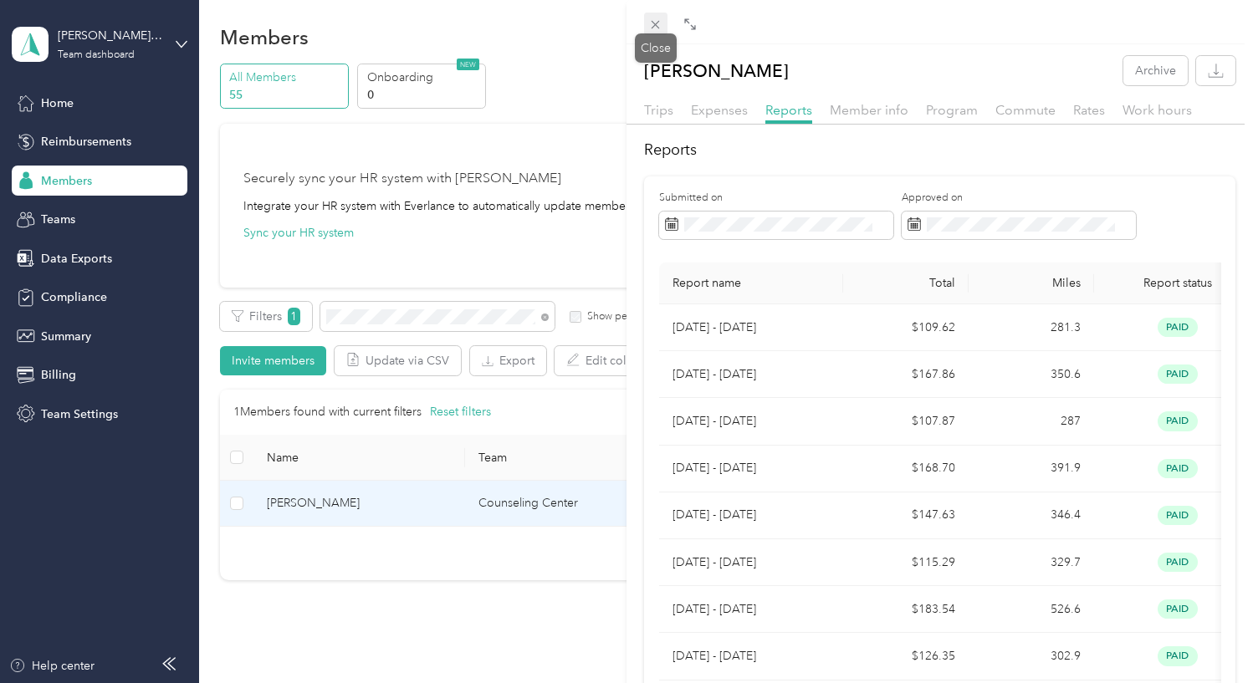
click at [648, 31] on icon at bounding box center [655, 25] width 14 height 14
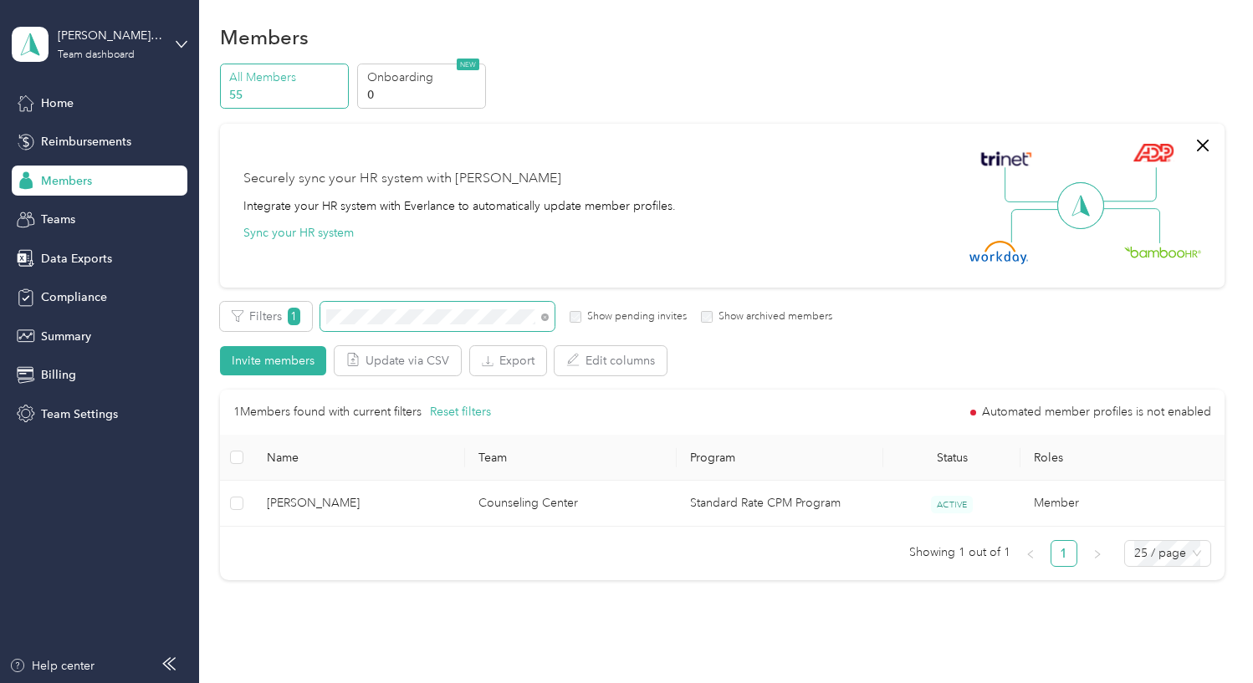
drag, startPoint x: 545, startPoint y: 317, endPoint x: 530, endPoint y: 319, distance: 15.2
click at [545, 318] on icon at bounding box center [545, 318] width 8 height 8
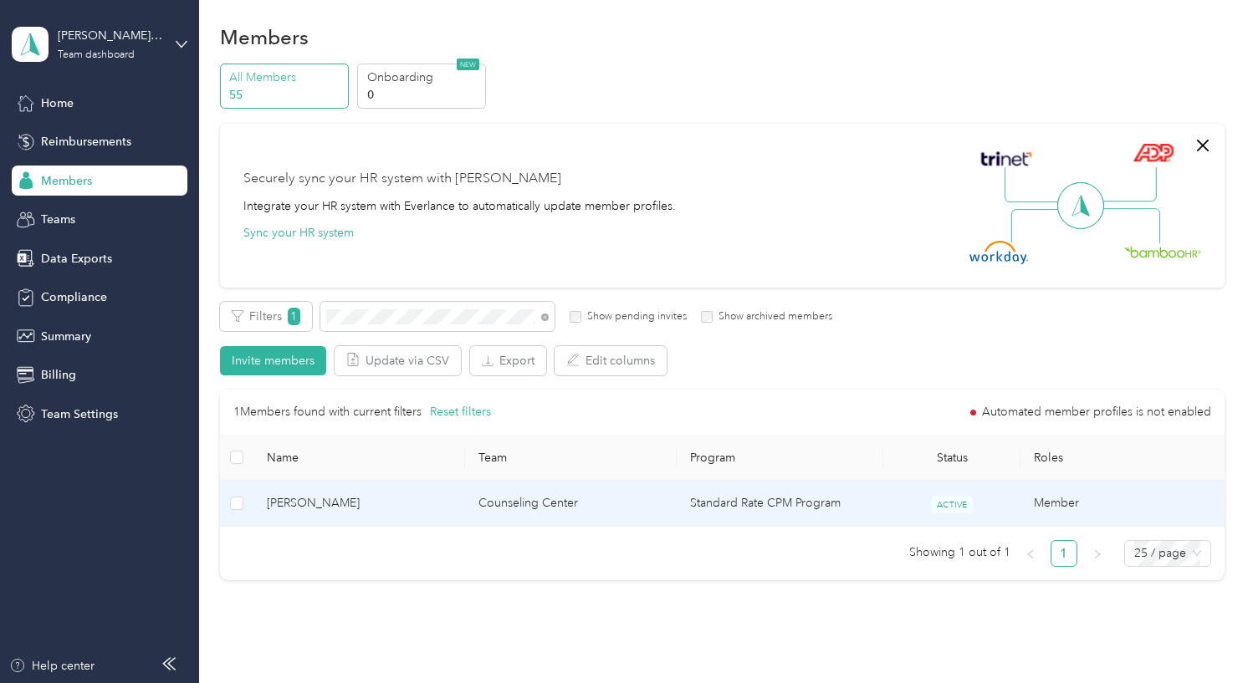
click at [407, 513] on td "[PERSON_NAME]" at bounding box center [359, 504] width 212 height 46
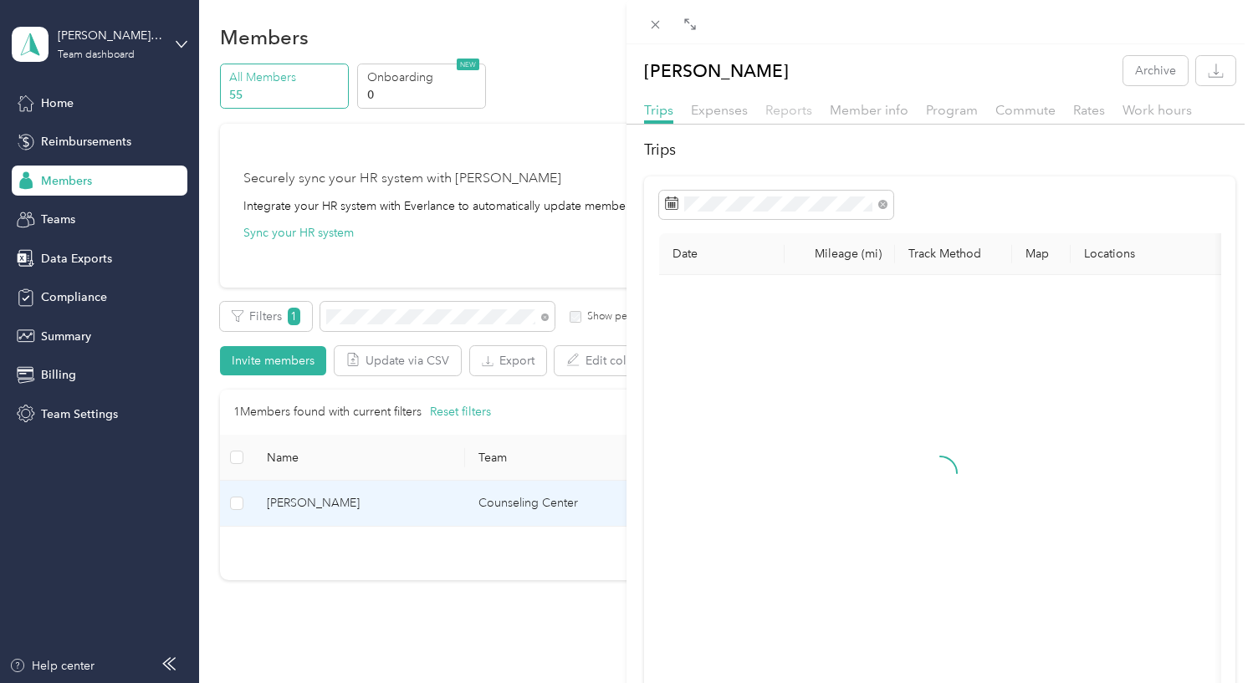
click at [784, 111] on span "Reports" at bounding box center [788, 110] width 47 height 16
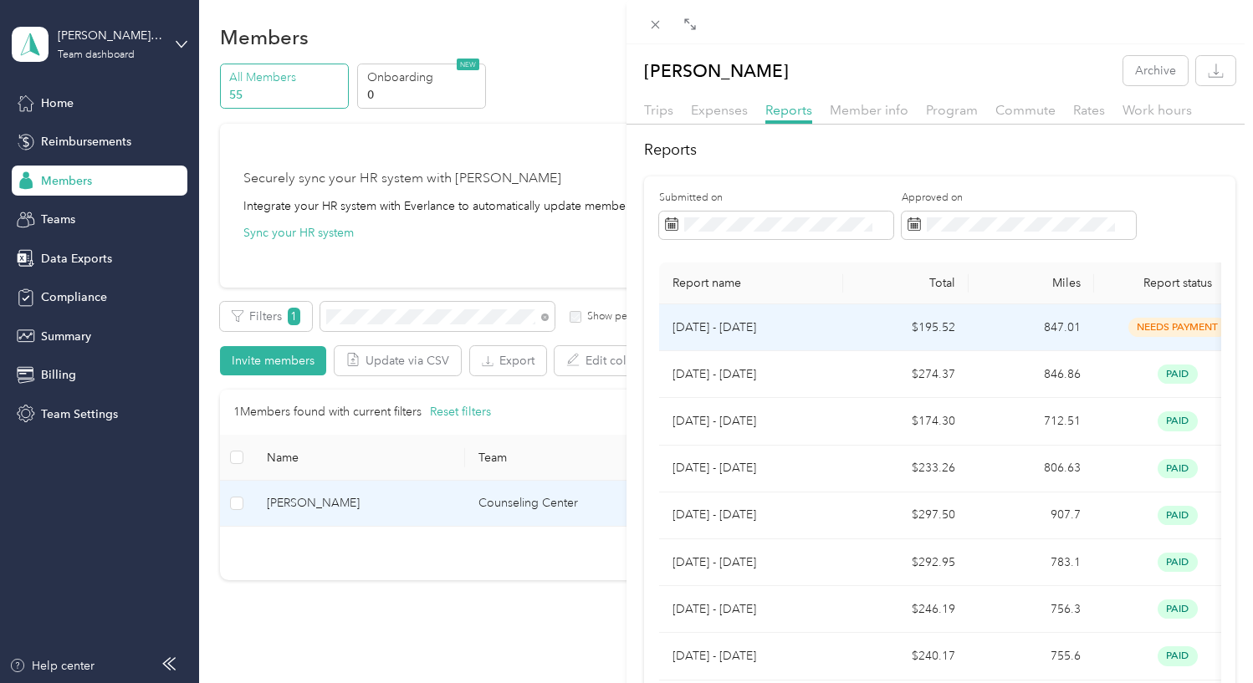
click at [809, 325] on p "[DATE] - [DATE]" at bounding box center [751, 328] width 157 height 18
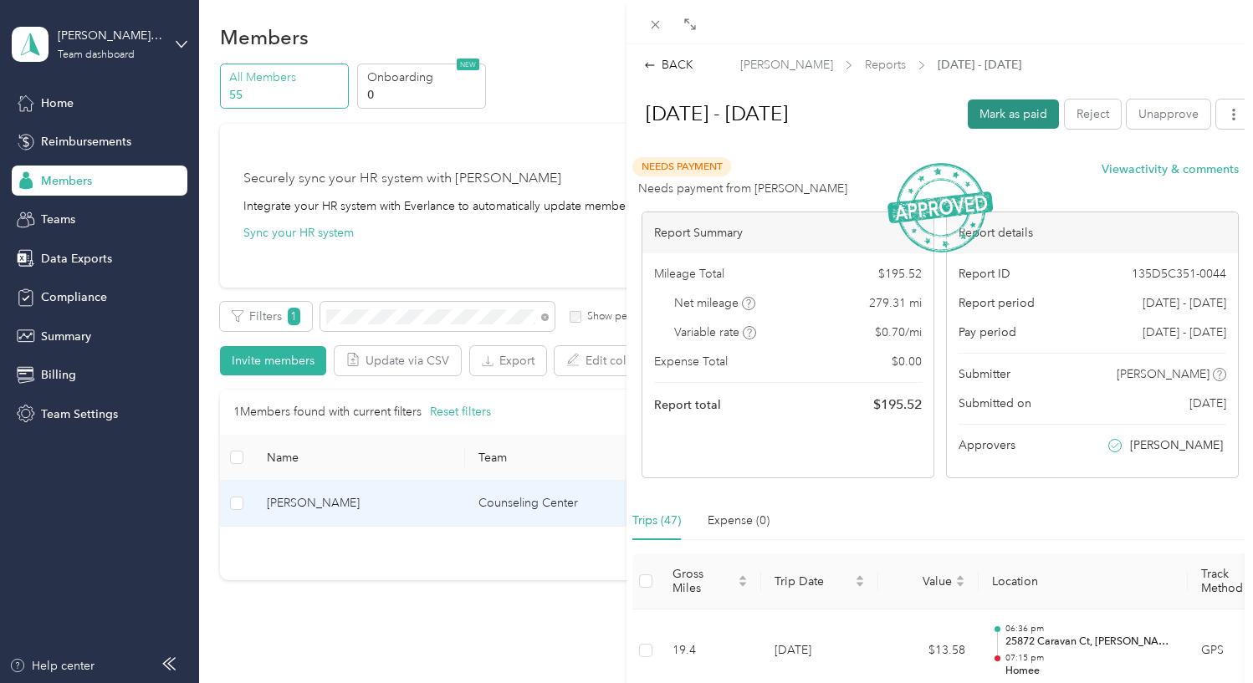
click at [1013, 121] on button "Mark as paid" at bounding box center [1013, 114] width 91 height 29
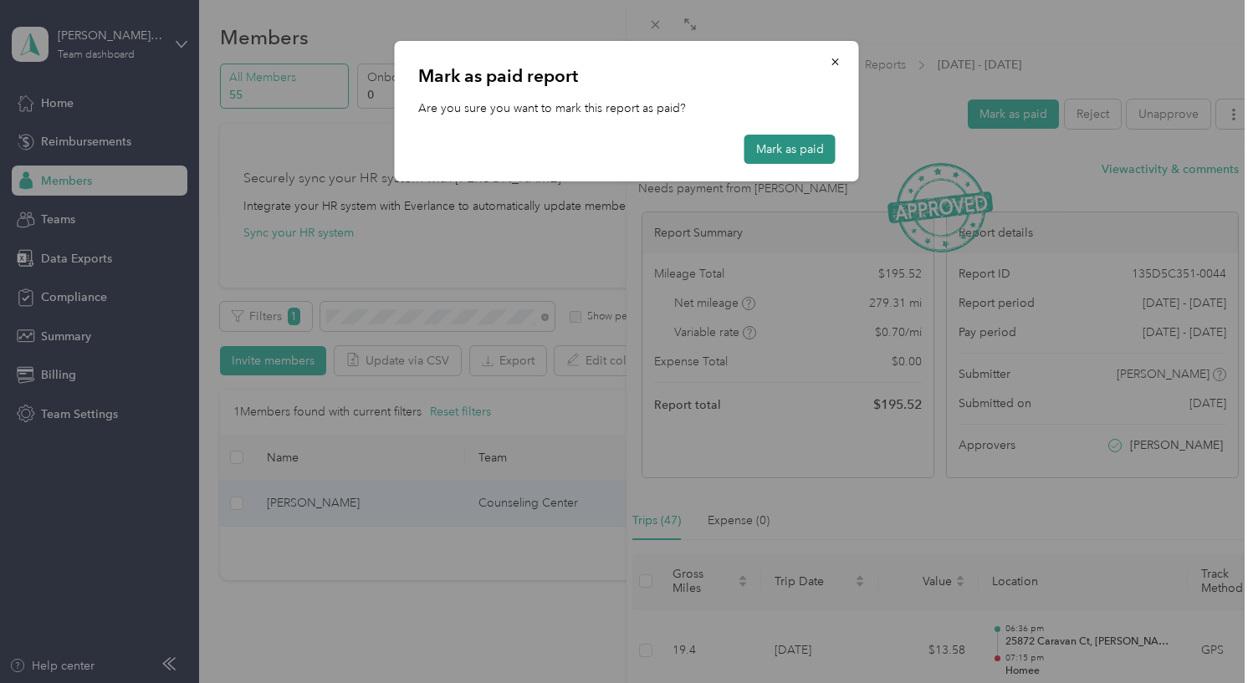
click at [802, 152] on button "Mark as paid" at bounding box center [790, 149] width 91 height 29
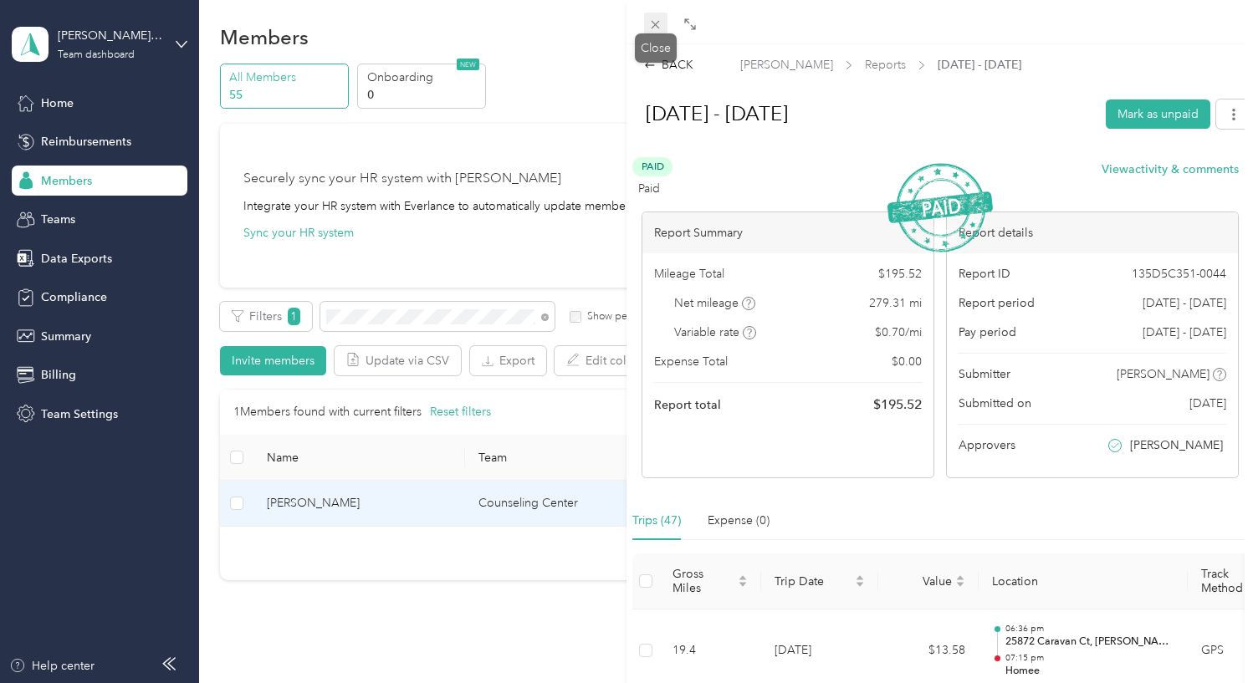
click at [653, 24] on icon at bounding box center [655, 25] width 14 height 14
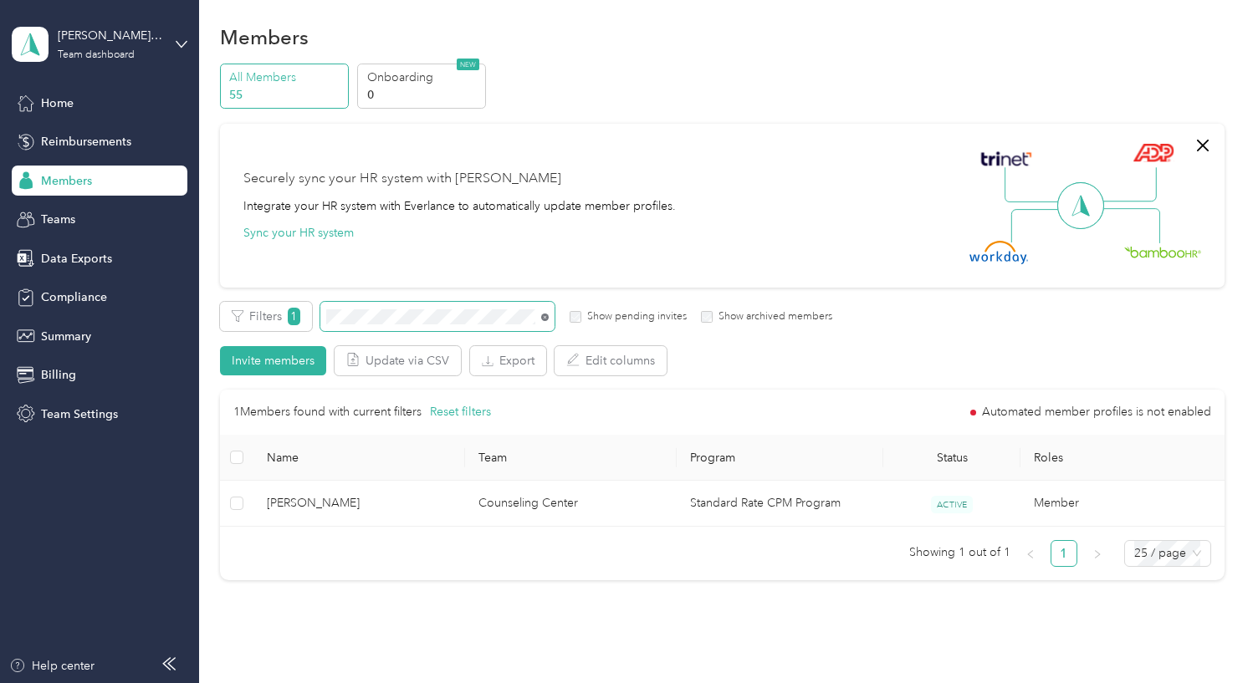
click at [545, 316] on icon at bounding box center [545, 318] width 8 height 8
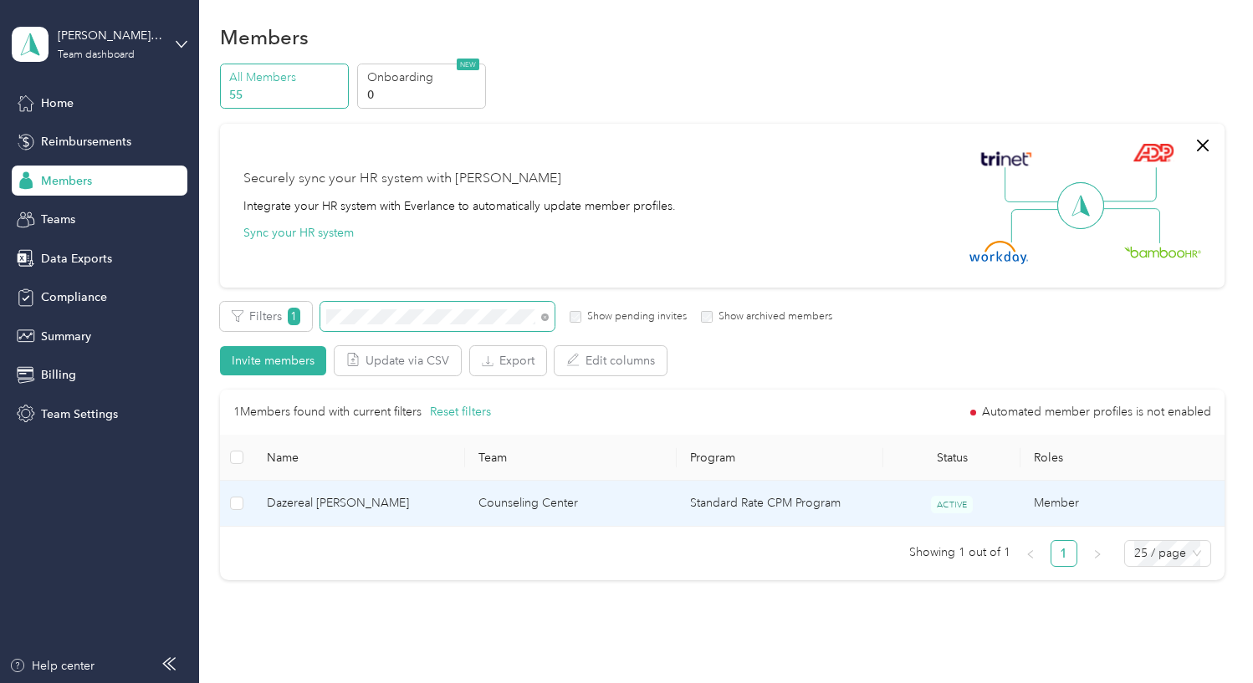
click at [437, 494] on td "Dazereal [PERSON_NAME]" at bounding box center [359, 504] width 212 height 46
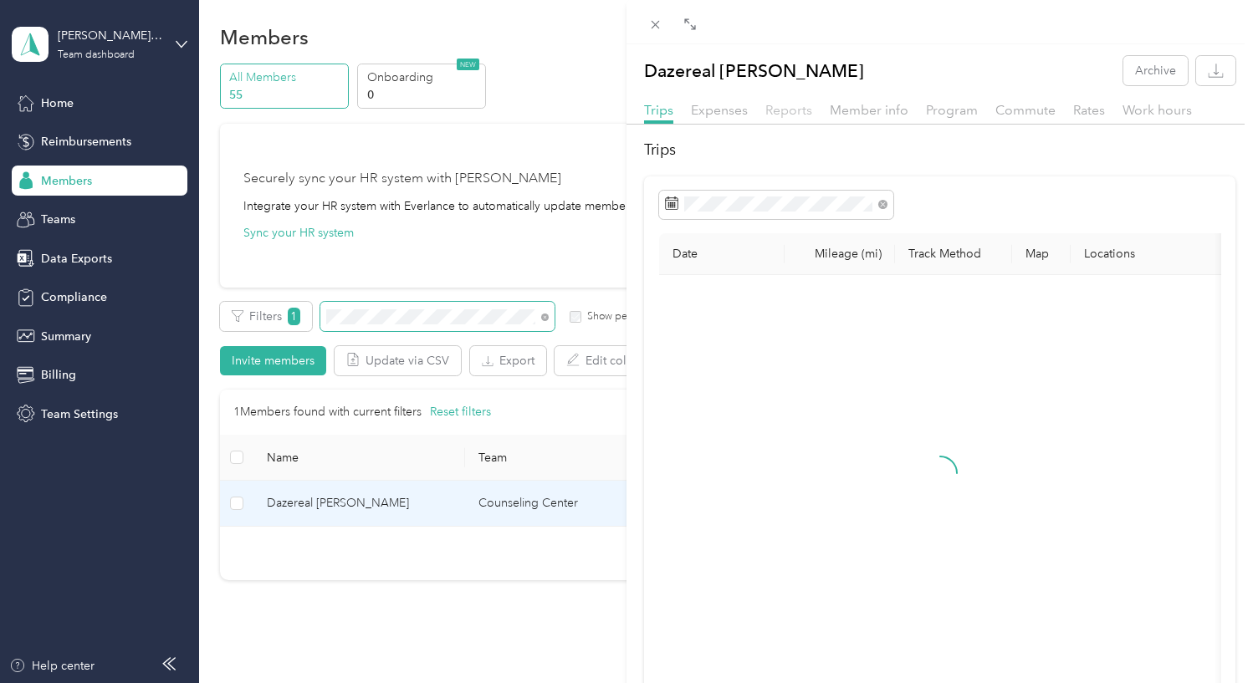
click at [799, 110] on span "Reports" at bounding box center [788, 110] width 47 height 16
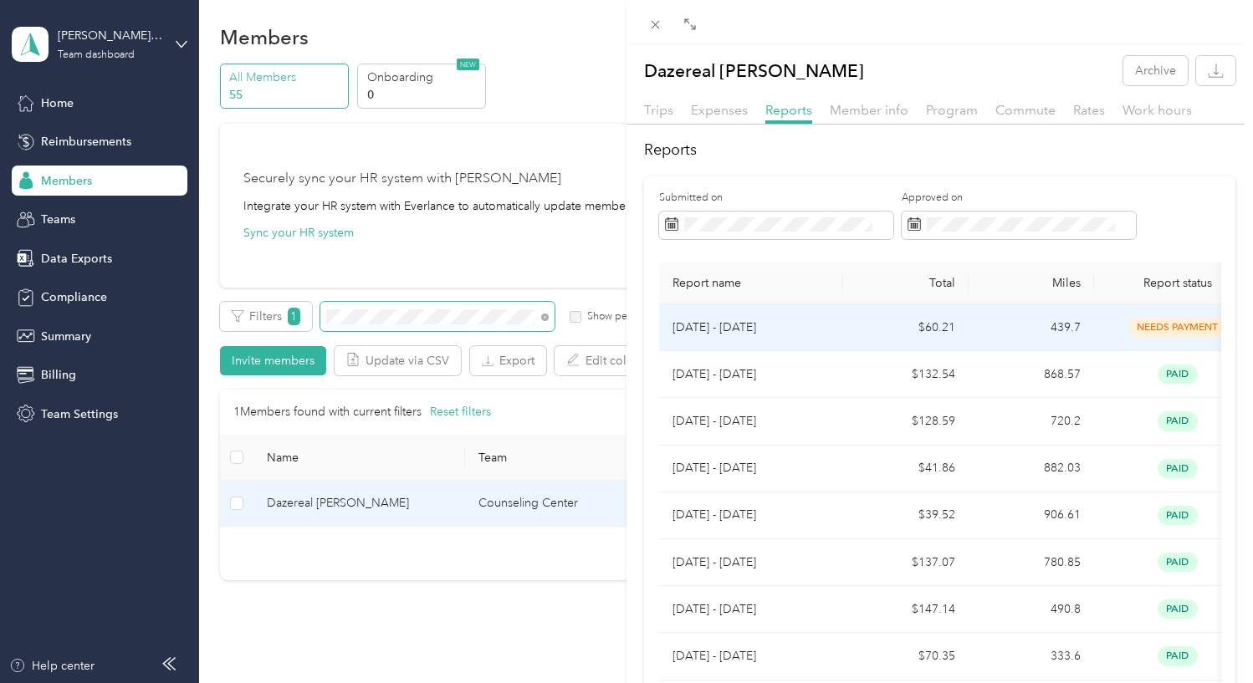
click at [837, 338] on td "[DATE] - [DATE]" at bounding box center [751, 328] width 184 height 47
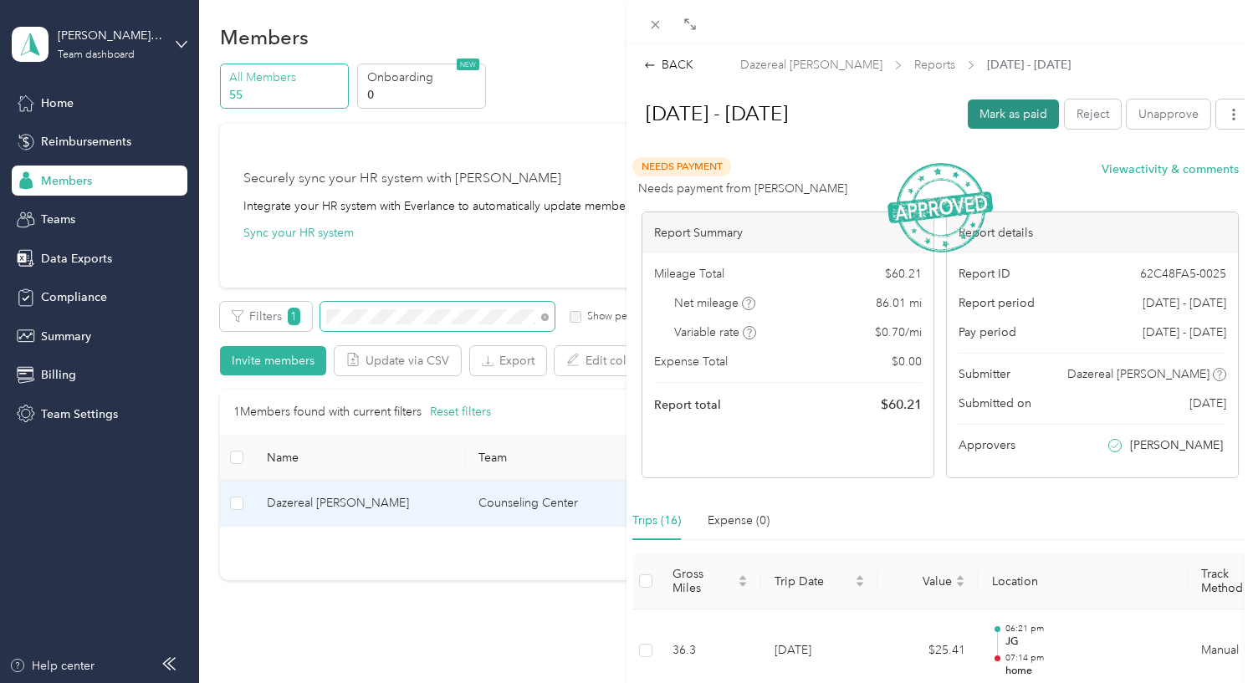
click at [991, 123] on button "Mark as paid" at bounding box center [1013, 114] width 91 height 29
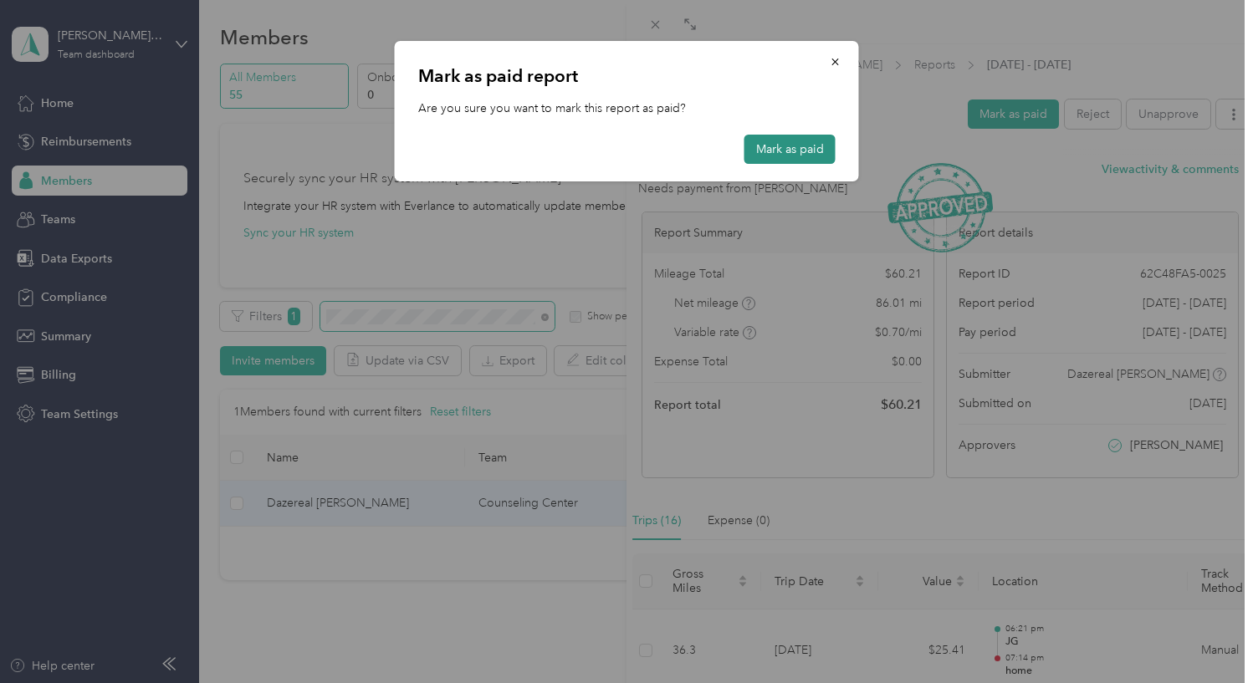
click at [791, 146] on button "Mark as paid" at bounding box center [790, 149] width 91 height 29
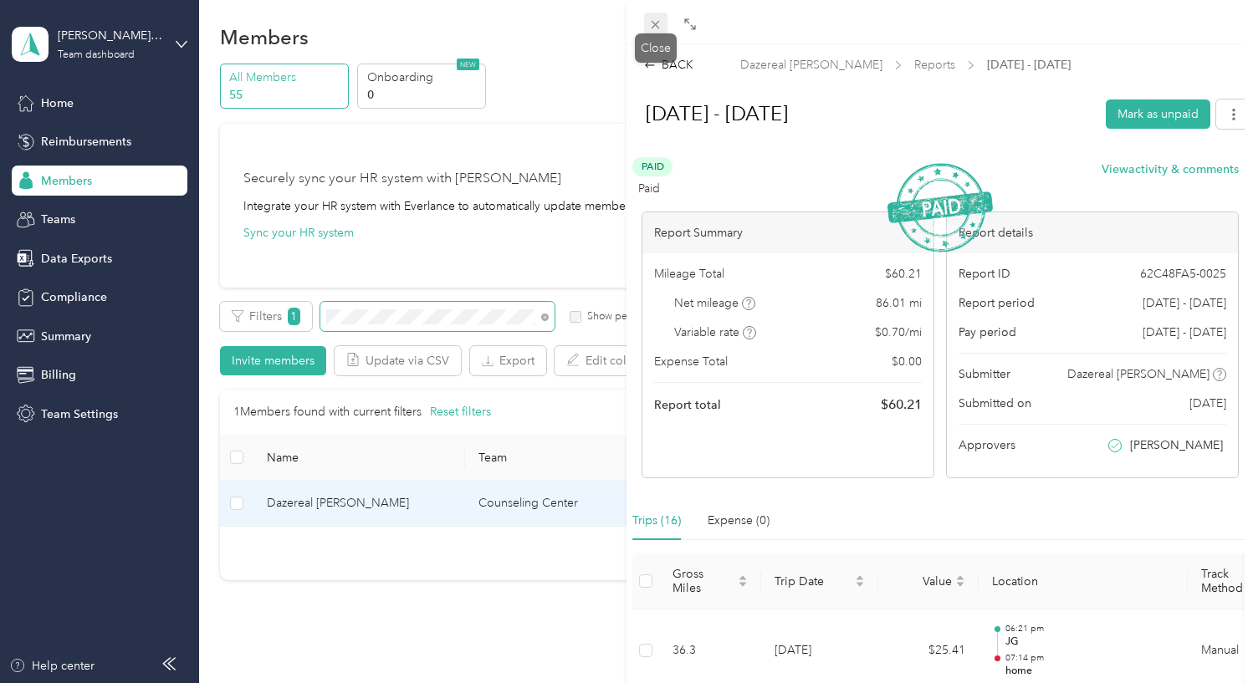
click at [663, 19] on span at bounding box center [655, 24] width 23 height 23
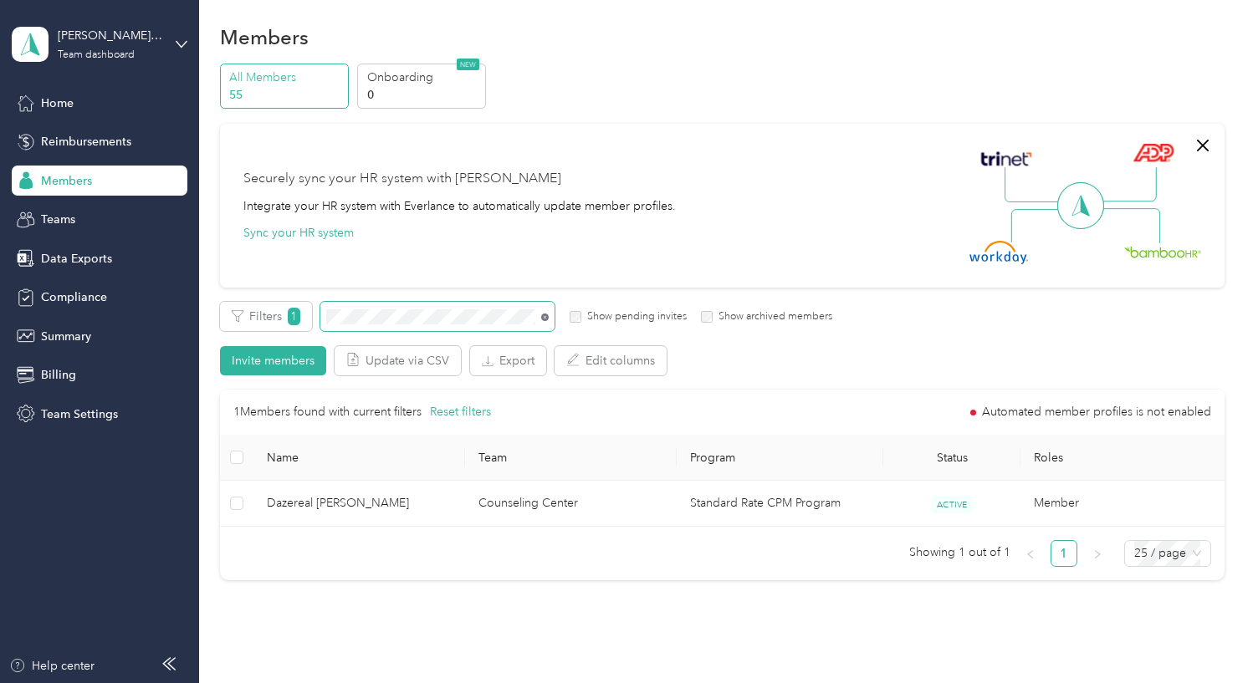
click at [544, 316] on icon at bounding box center [545, 318] width 8 height 8
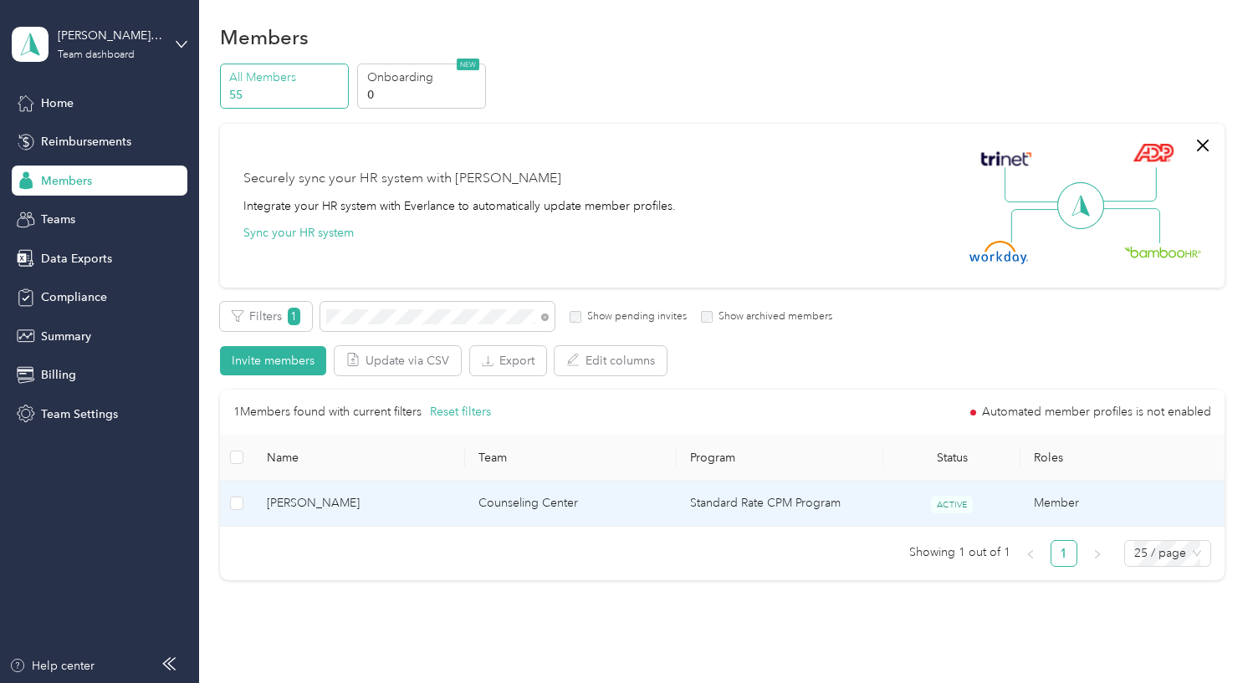
click at [634, 506] on td "Counseling Center" at bounding box center [571, 504] width 212 height 46
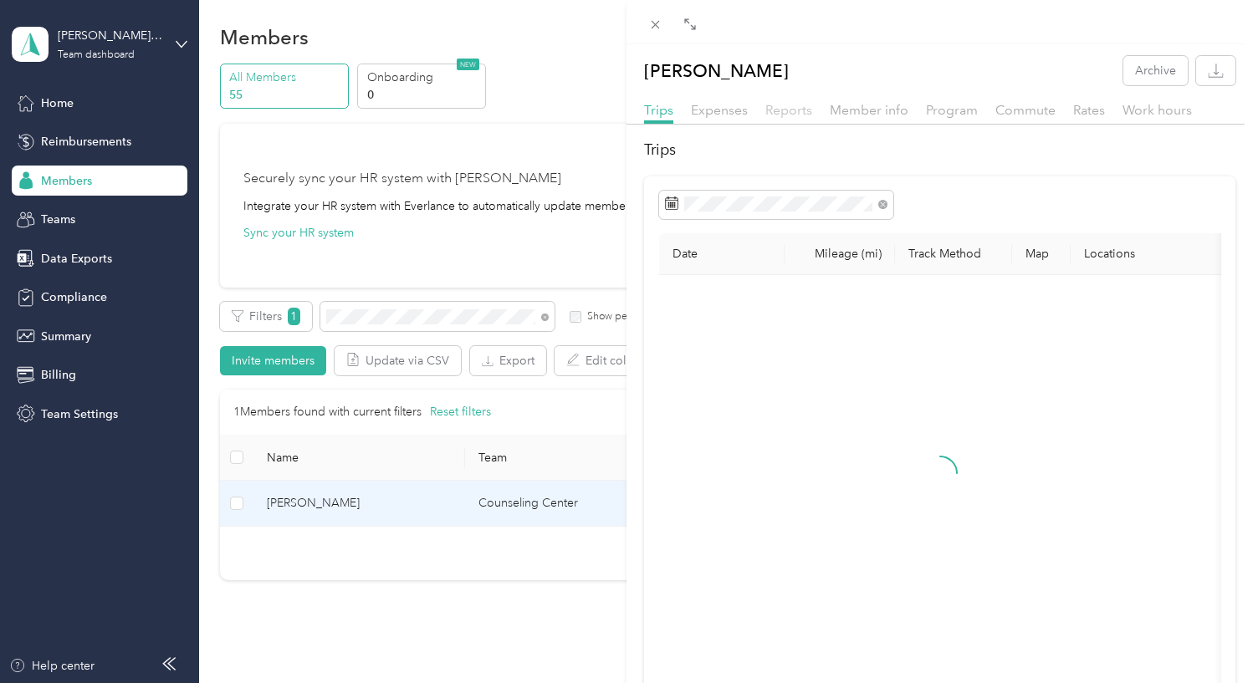
click at [801, 114] on span "Reports" at bounding box center [788, 110] width 47 height 16
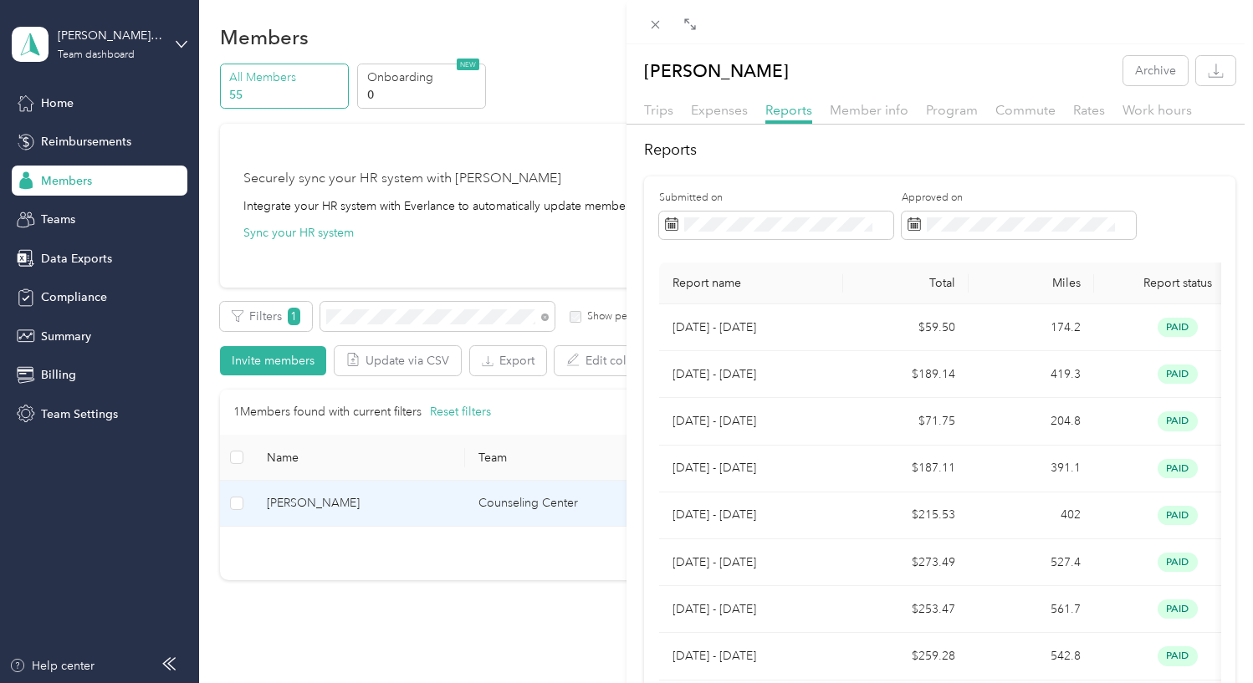
scroll to position [1, 0]
click at [655, 19] on icon at bounding box center [655, 25] width 14 height 14
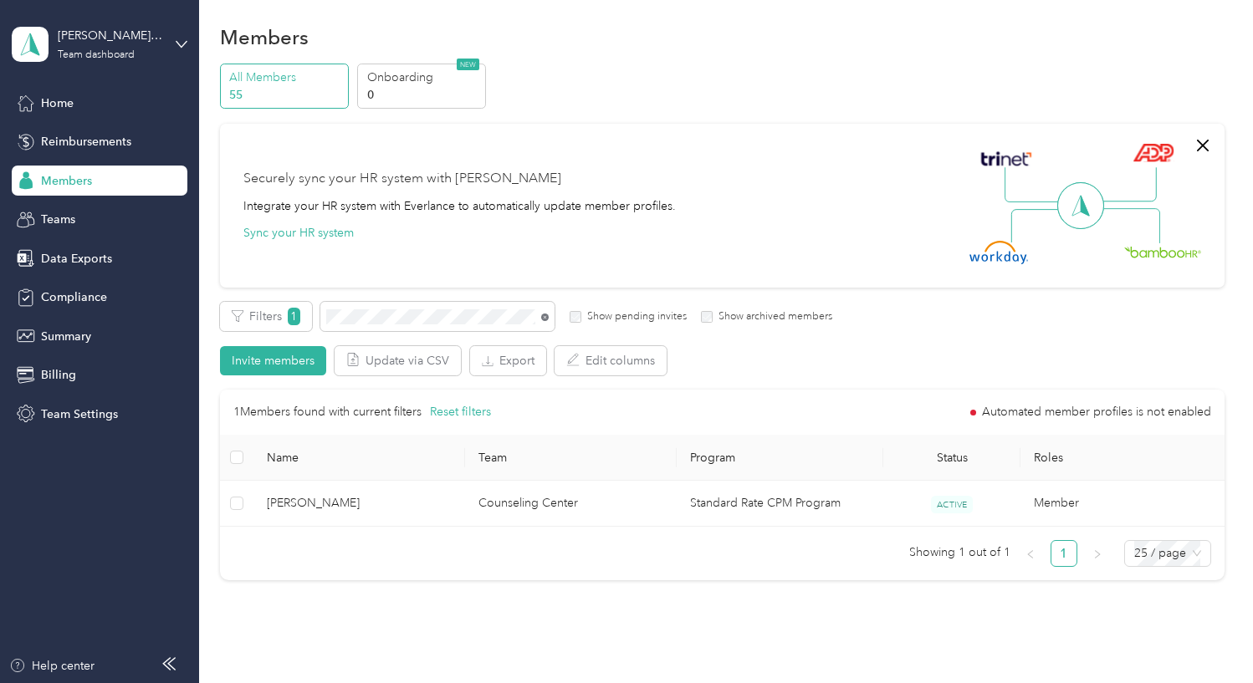
click at [545, 319] on icon at bounding box center [545, 318] width 8 height 8
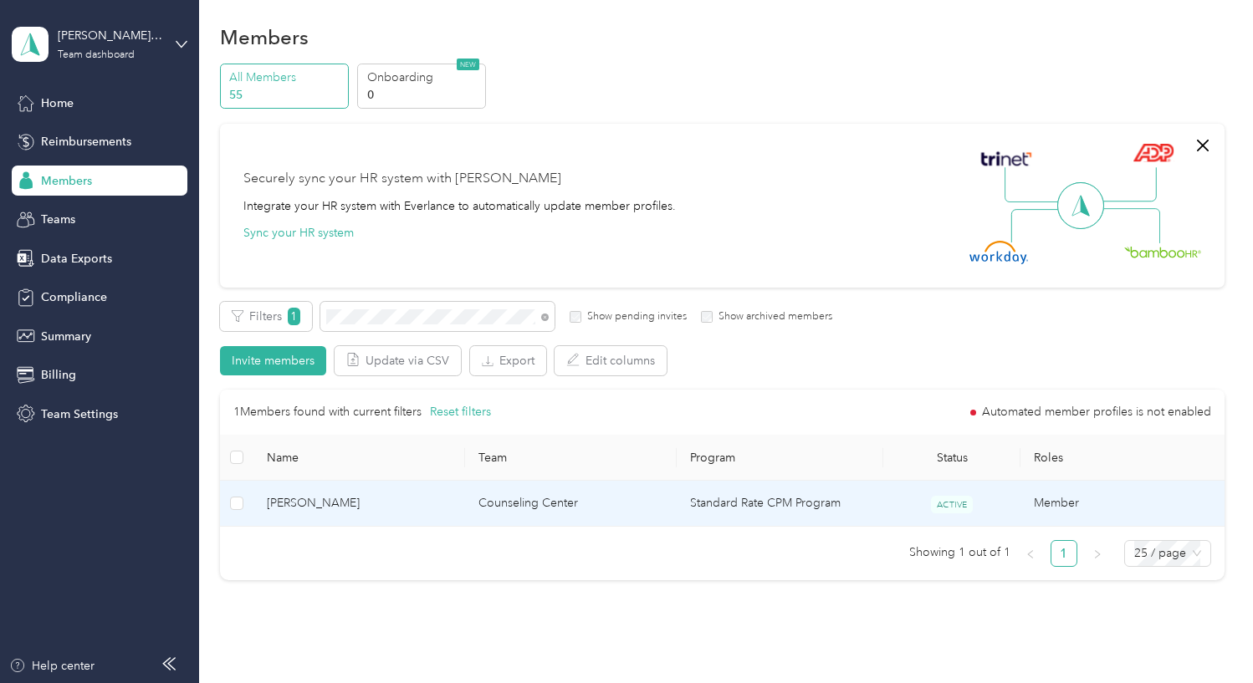
click at [418, 502] on span "[PERSON_NAME]" at bounding box center [359, 503] width 185 height 18
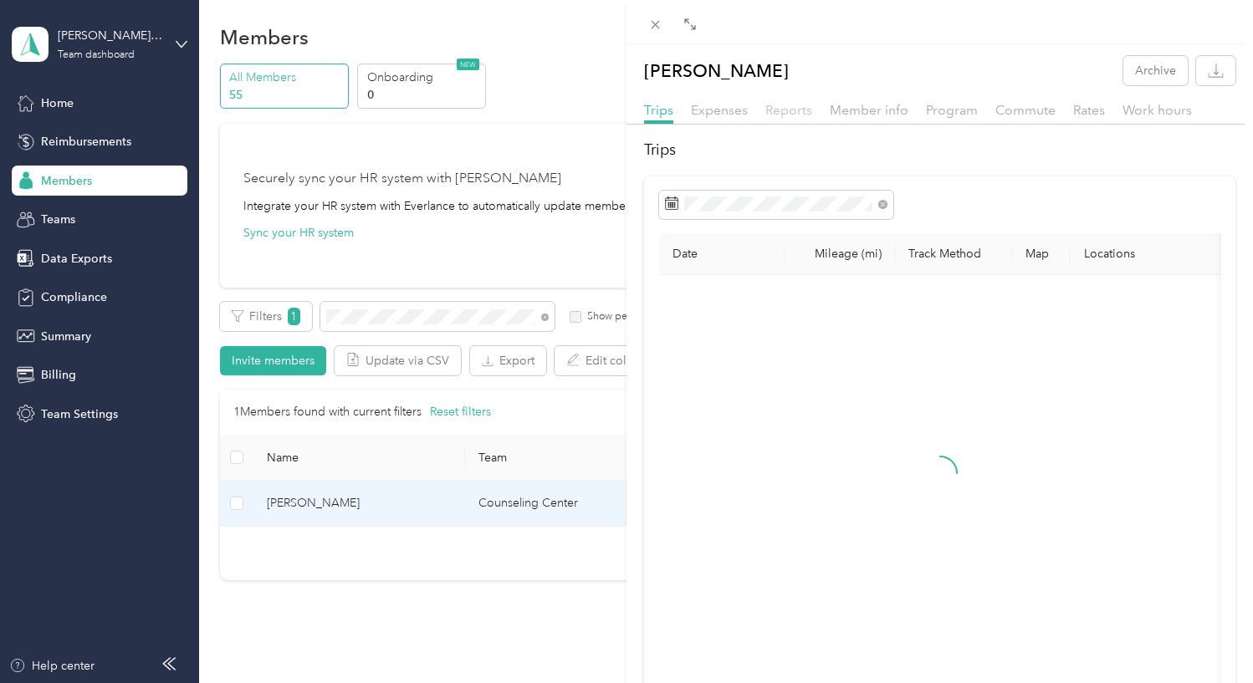
click at [791, 106] on span "Reports" at bounding box center [788, 110] width 47 height 16
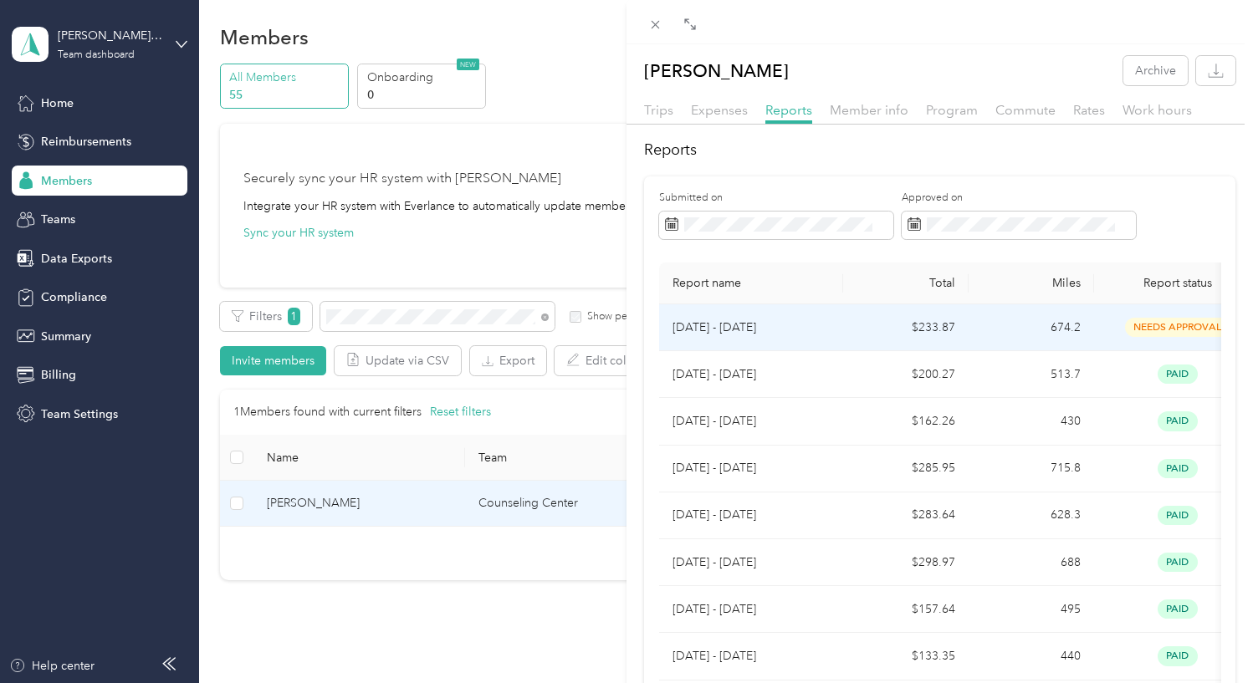
click at [843, 330] on td "$233.87" at bounding box center [905, 328] width 125 height 47
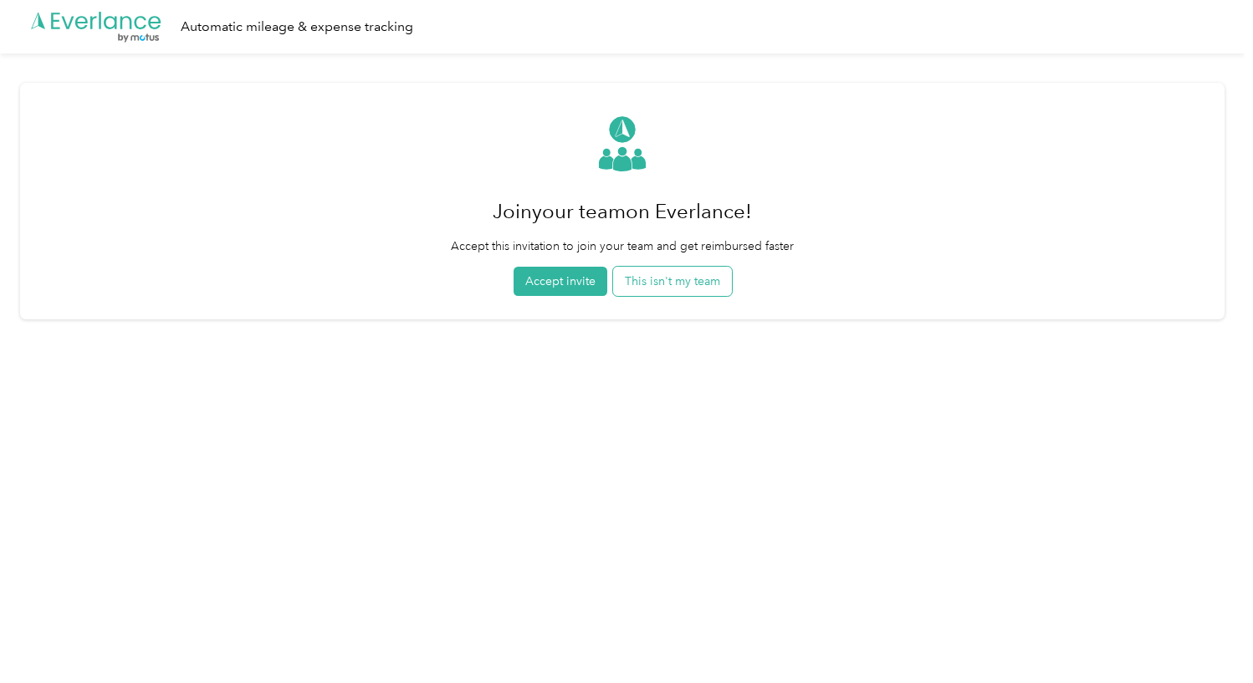
click at [653, 277] on button "This isn't my team" at bounding box center [672, 281] width 119 height 29
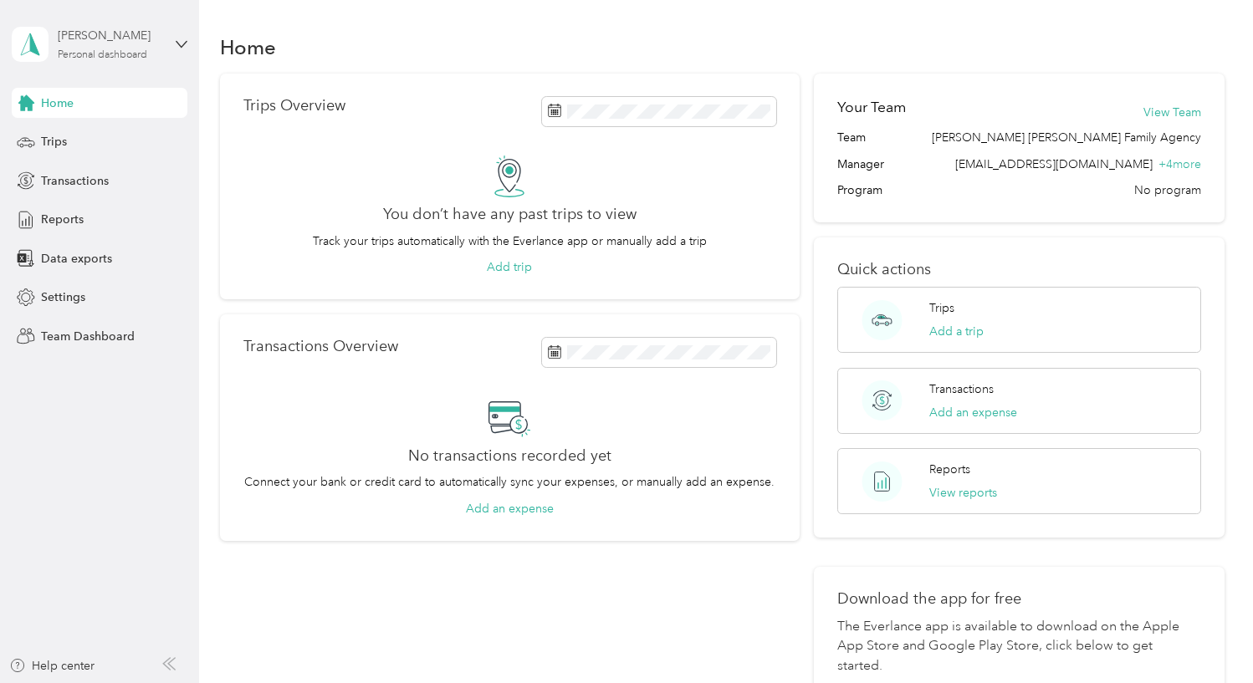
click at [95, 44] on div "Lorna Mortensen Personal dashboard" at bounding box center [110, 43] width 105 height 33
click at [95, 143] on div "Team dashboard" at bounding box center [187, 137] width 329 height 29
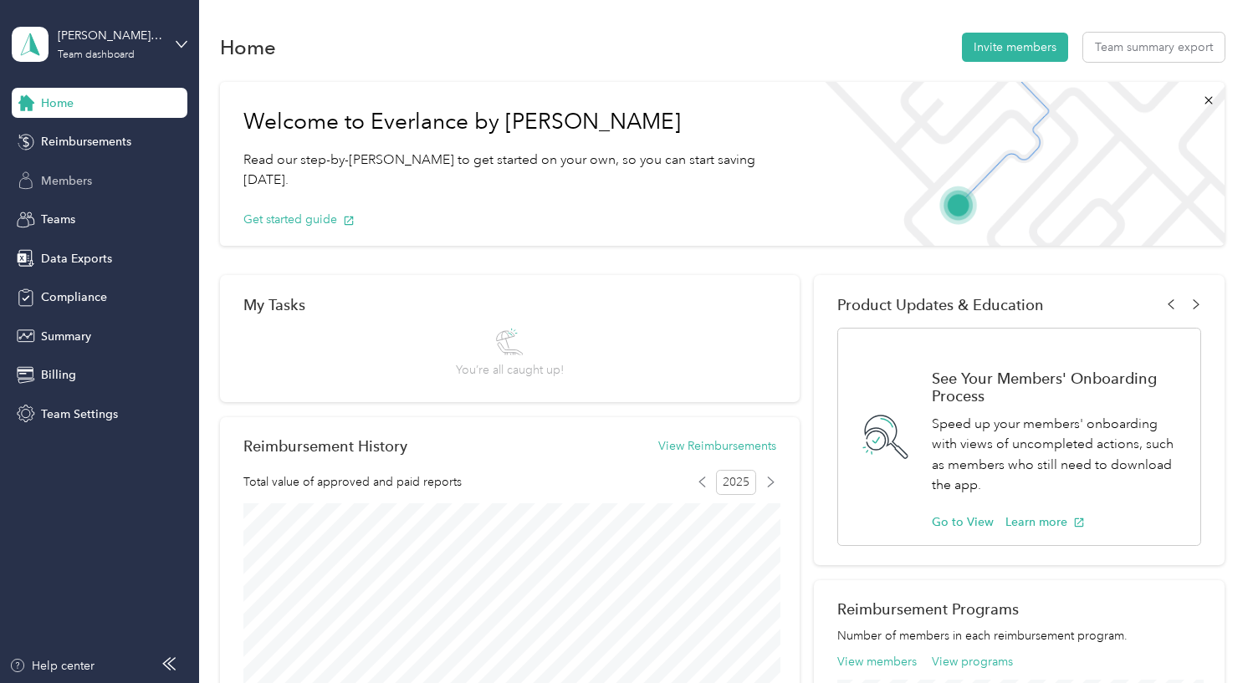
click at [89, 187] on span "Members" at bounding box center [66, 181] width 51 height 18
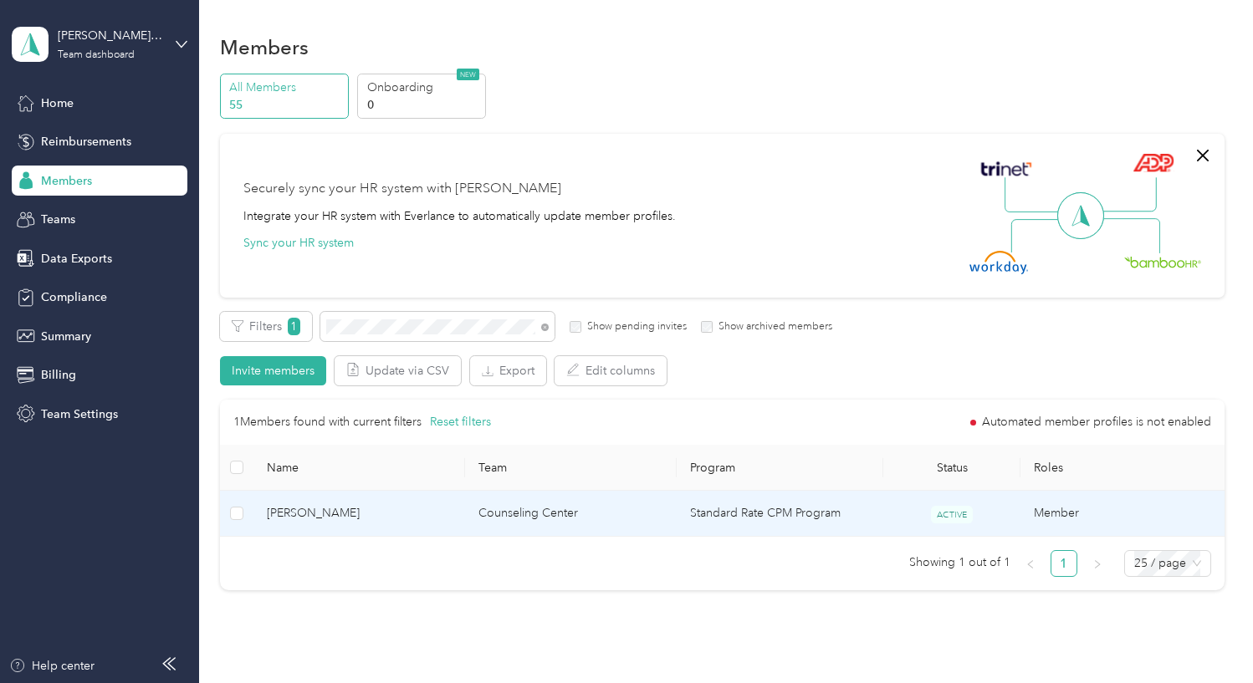
click at [404, 501] on td "[PERSON_NAME]" at bounding box center [359, 514] width 212 height 46
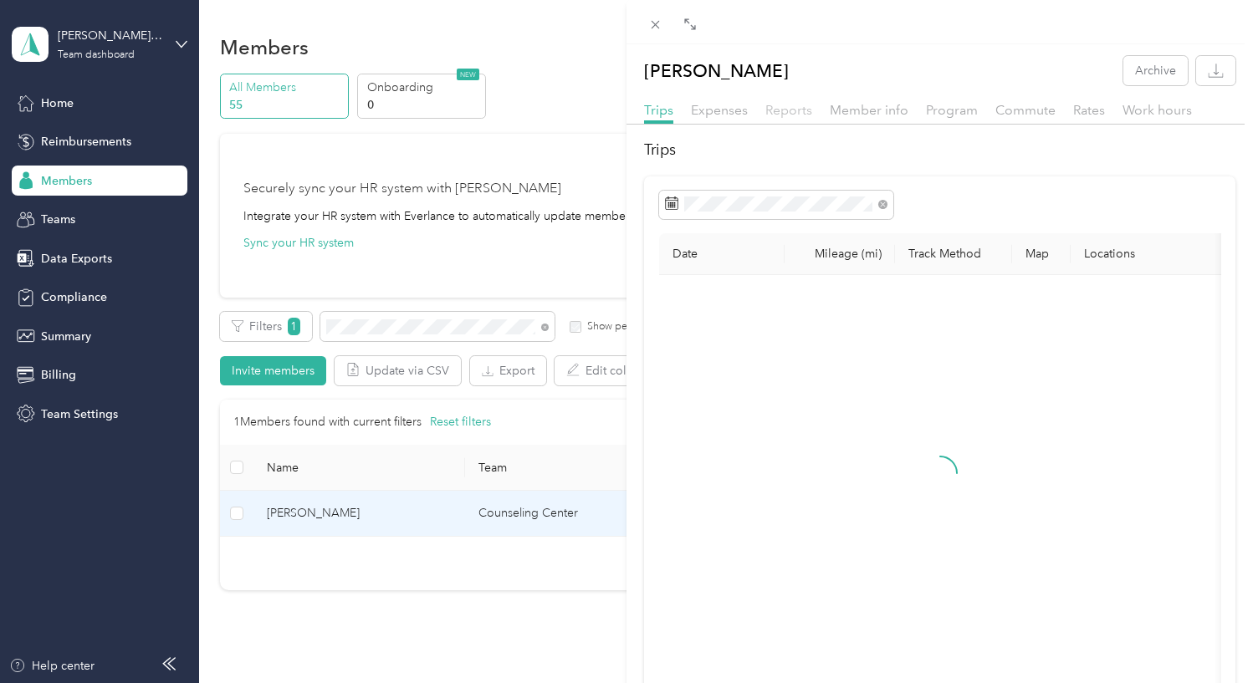
click at [774, 109] on span "Reports" at bounding box center [788, 110] width 47 height 16
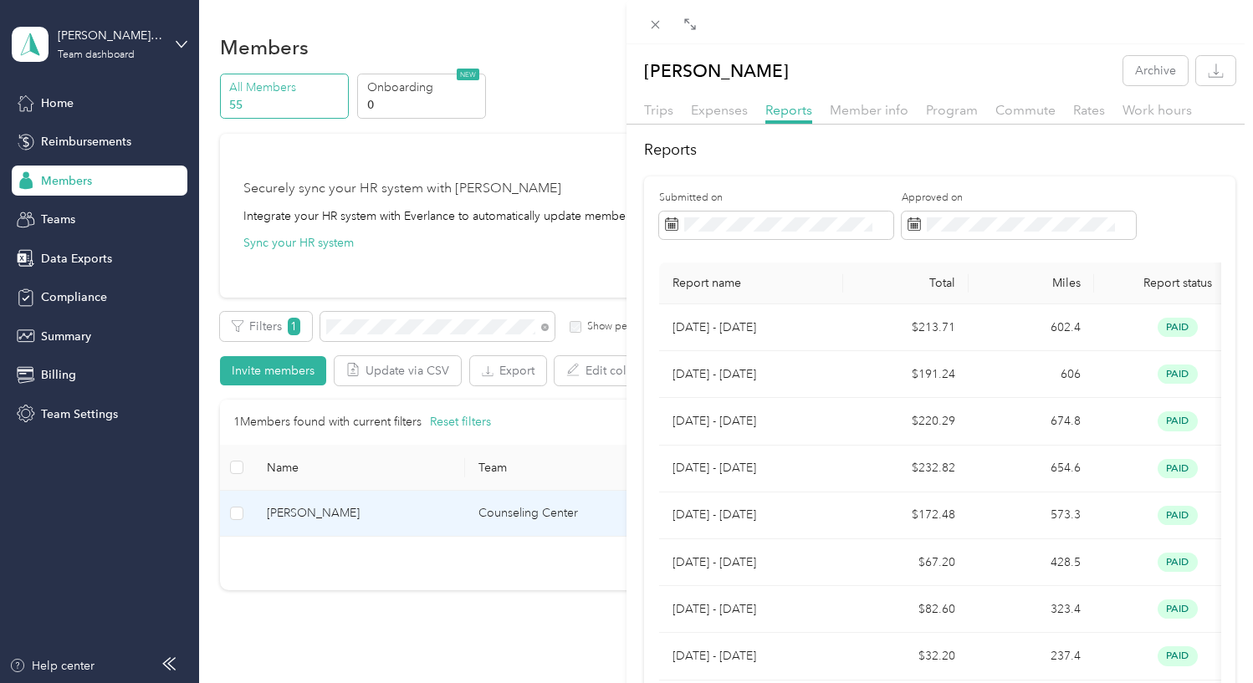
drag, startPoint x: 653, startPoint y: 23, endPoint x: 654, endPoint y: 59, distance: 36.8
click at [653, 25] on icon at bounding box center [655, 25] width 14 height 14
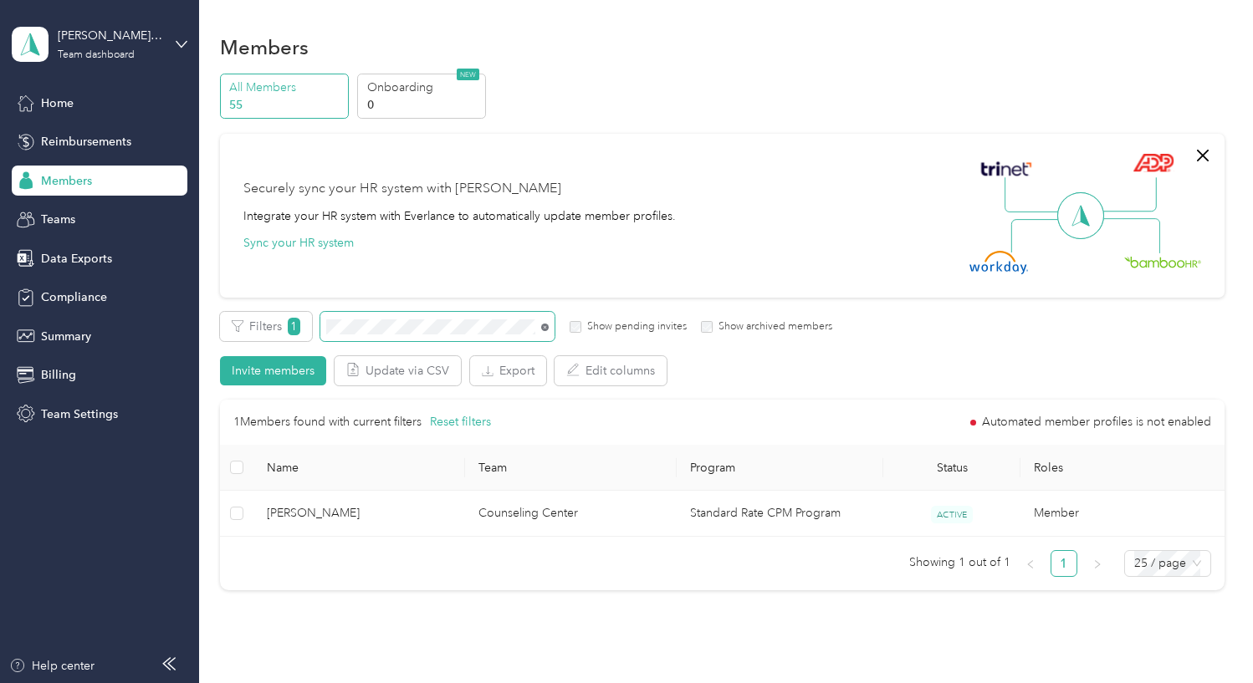
click at [544, 329] on icon at bounding box center [545, 328] width 8 height 8
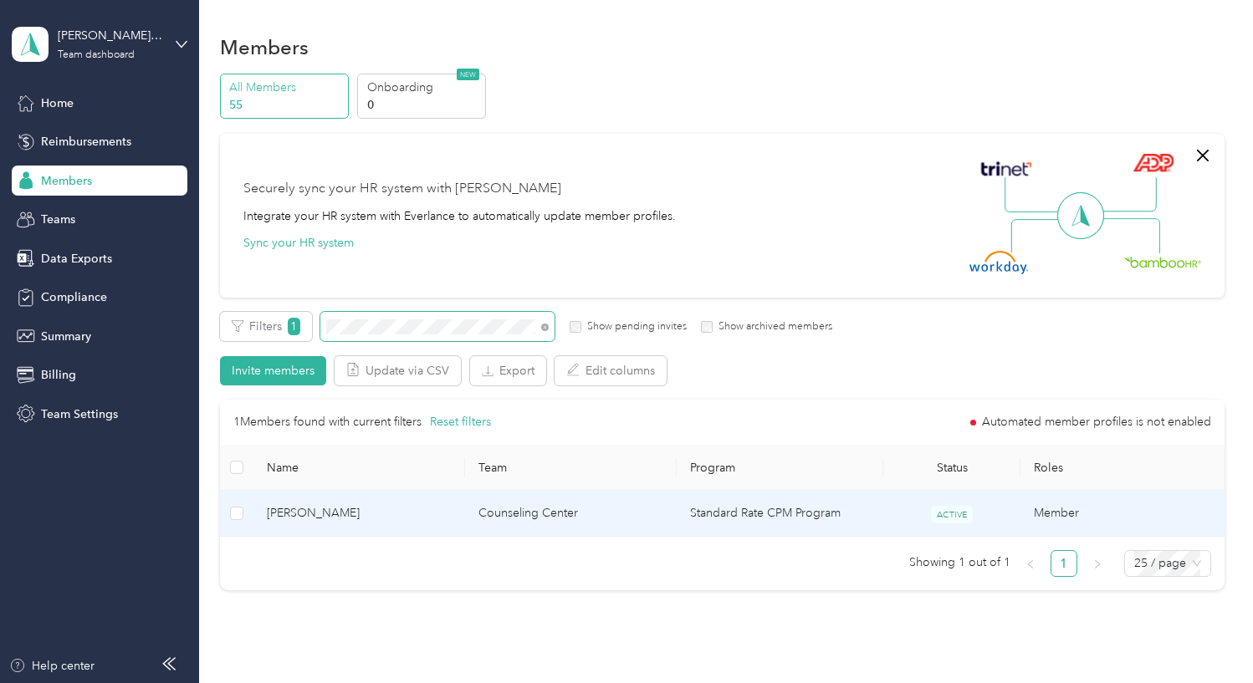
click at [455, 522] on td "[PERSON_NAME]" at bounding box center [359, 514] width 212 height 46
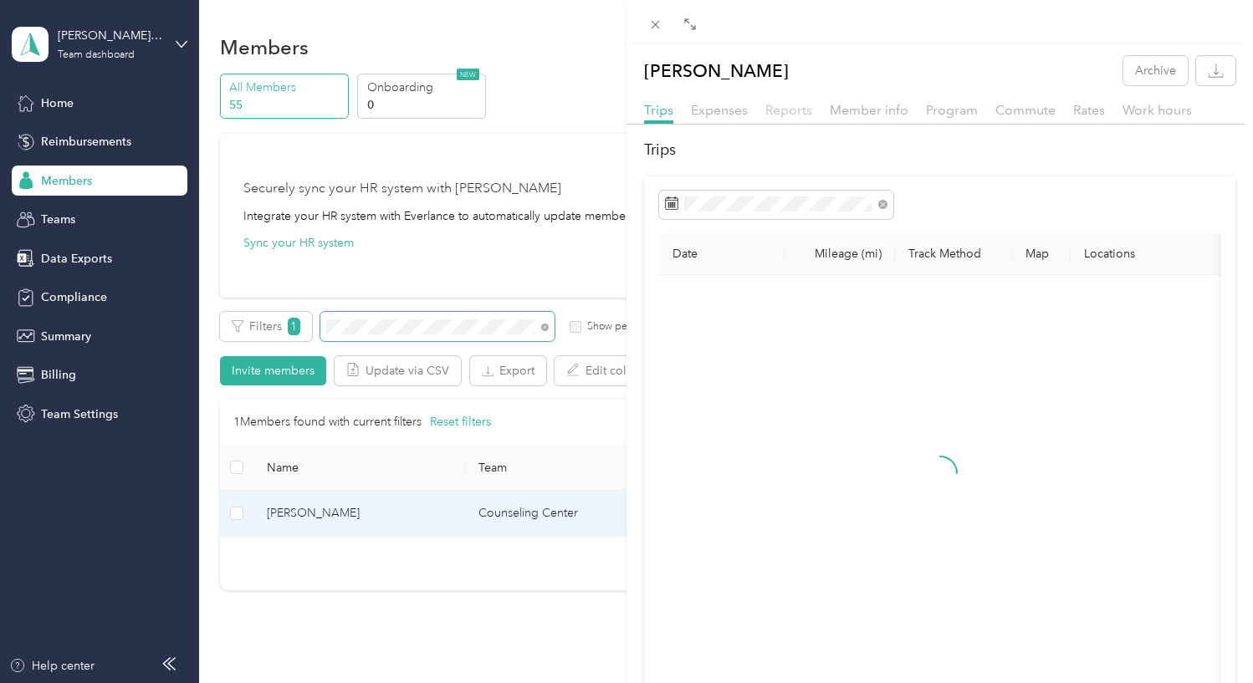
click at [786, 115] on span "Reports" at bounding box center [788, 110] width 47 height 16
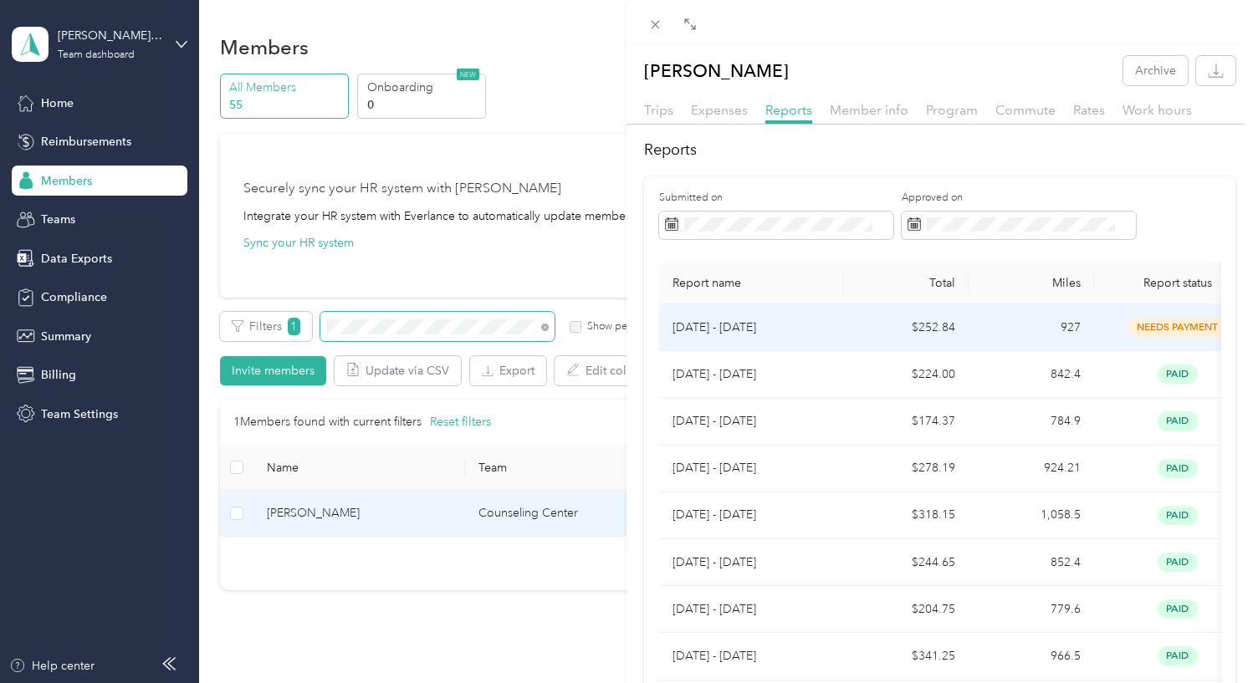
click at [852, 330] on td "$252.84" at bounding box center [905, 328] width 125 height 47
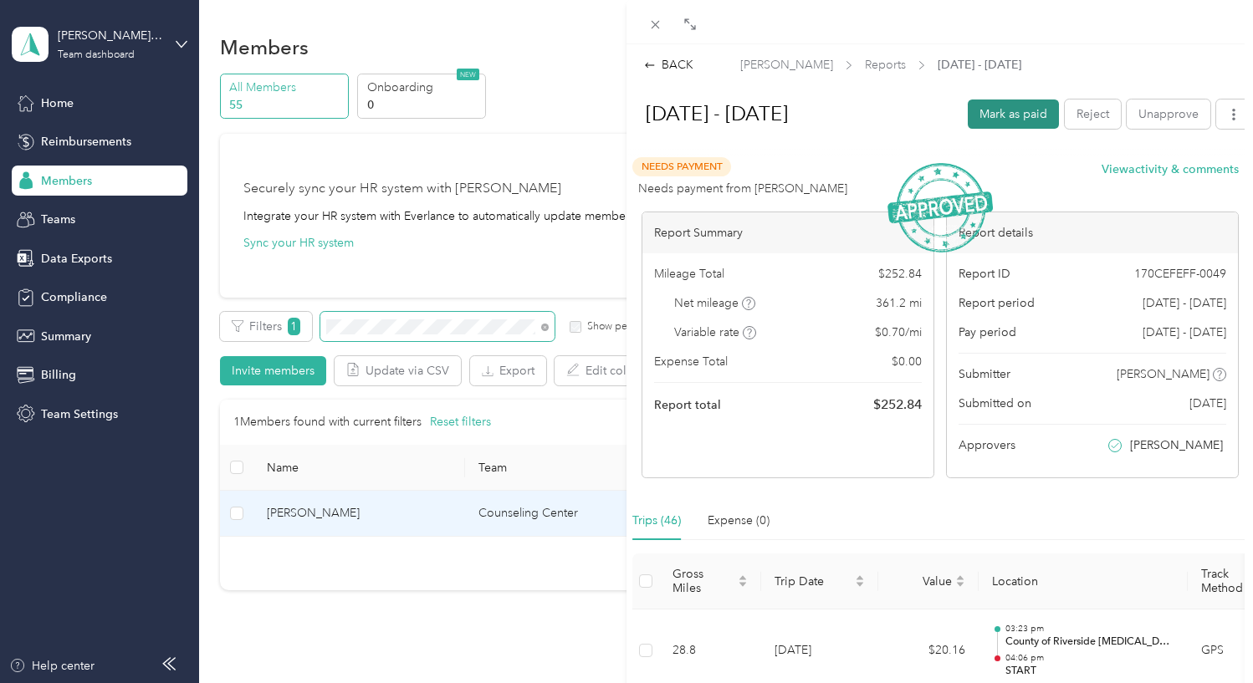
click at [987, 115] on button "Mark as paid" at bounding box center [1013, 114] width 91 height 29
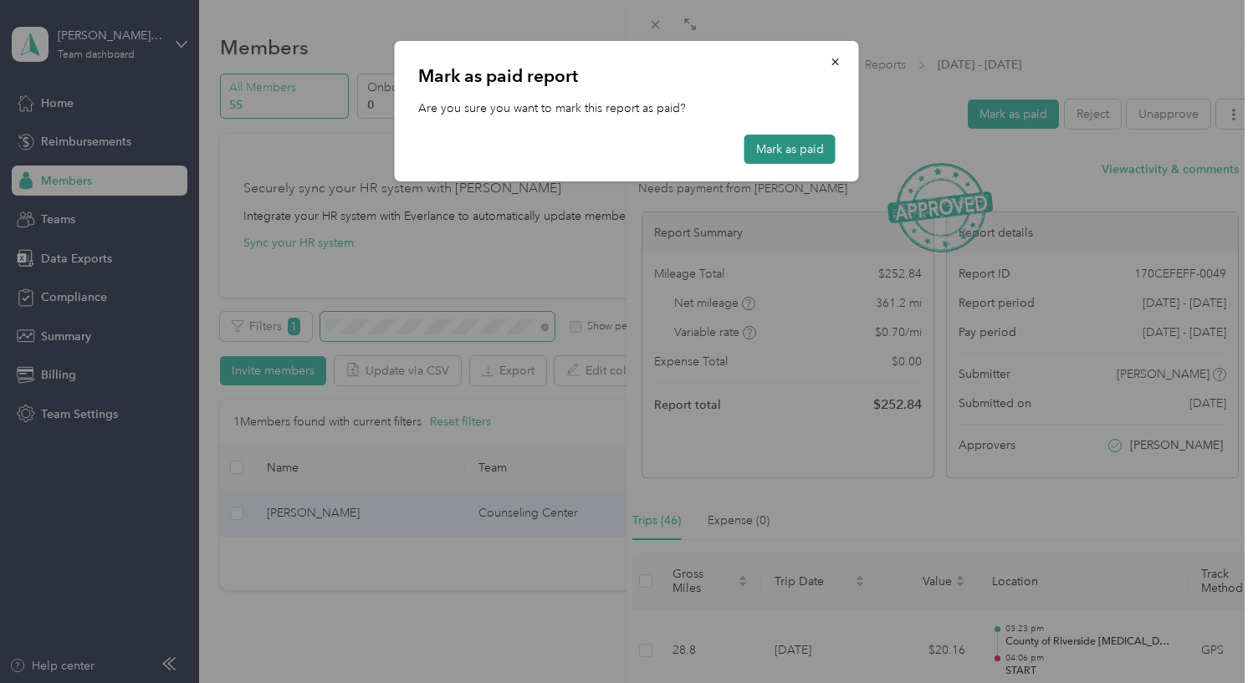
click at [798, 140] on button "Mark as paid" at bounding box center [790, 149] width 91 height 29
